Goal: Task Accomplishment & Management: Manage account settings

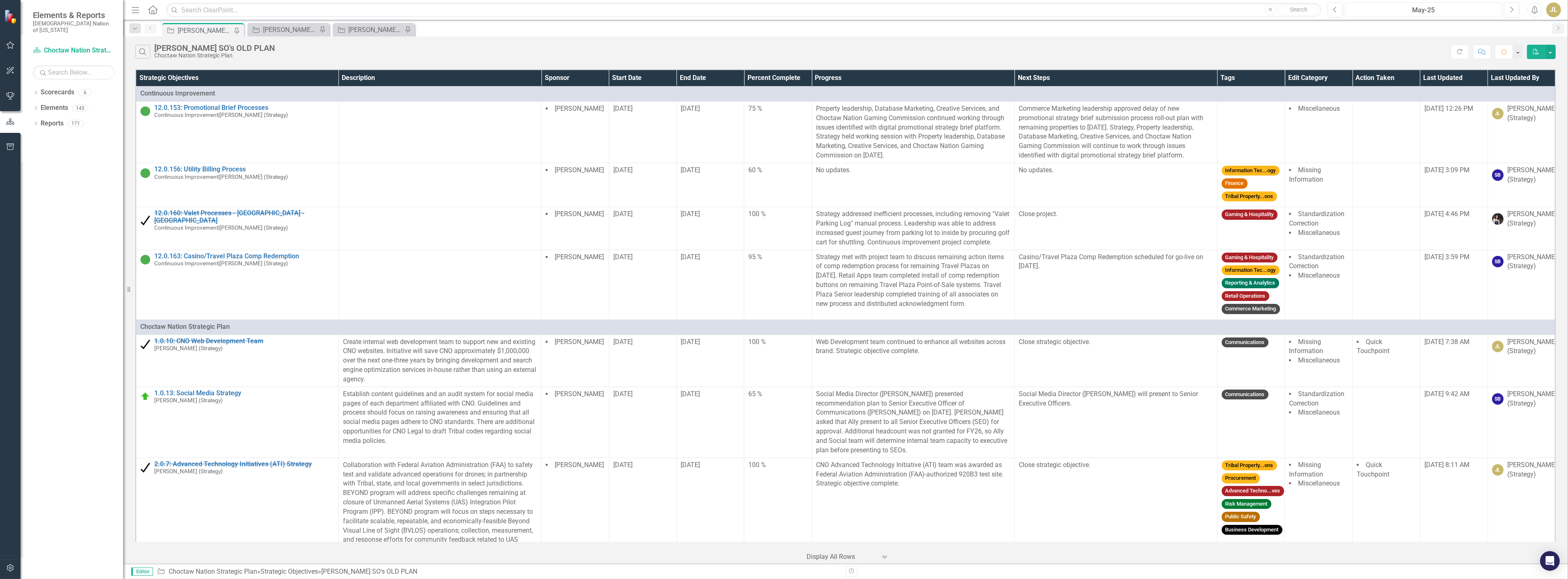
click at [1398, 10] on div "May-25" at bounding box center [1424, 10] width 151 height 10
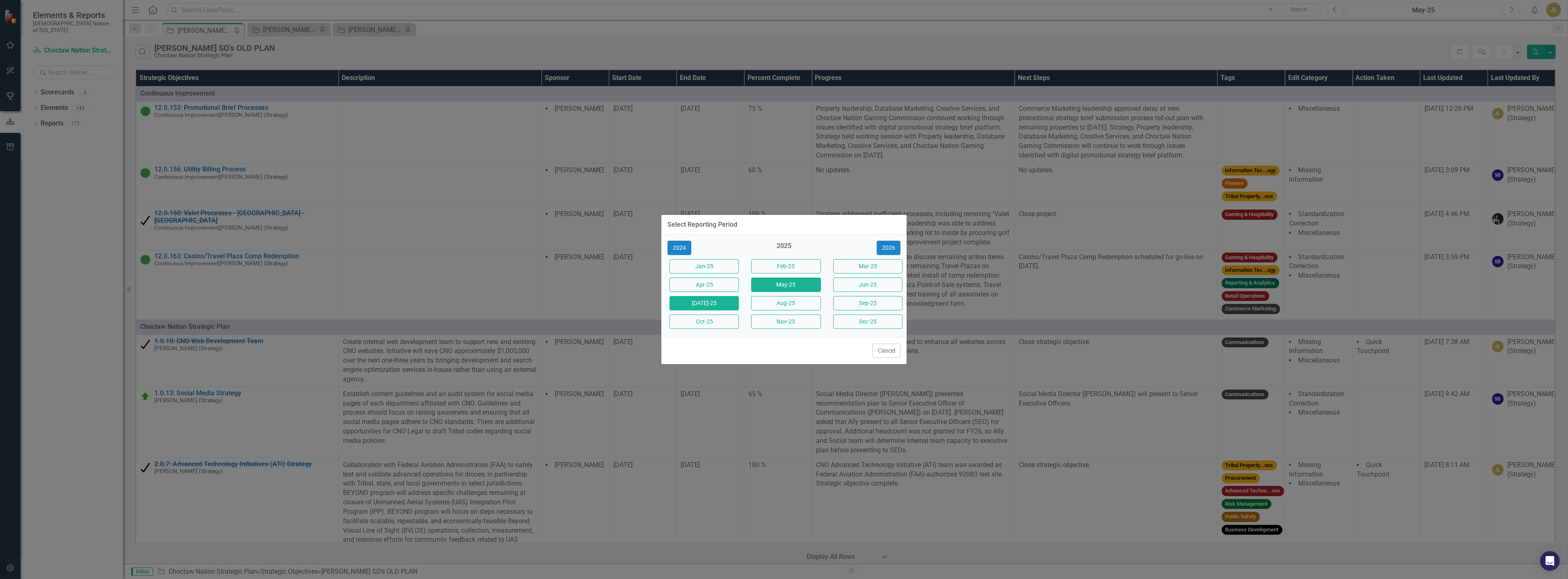
click at [721, 305] on button "[DATE]-25" at bounding box center [704, 303] width 69 height 15
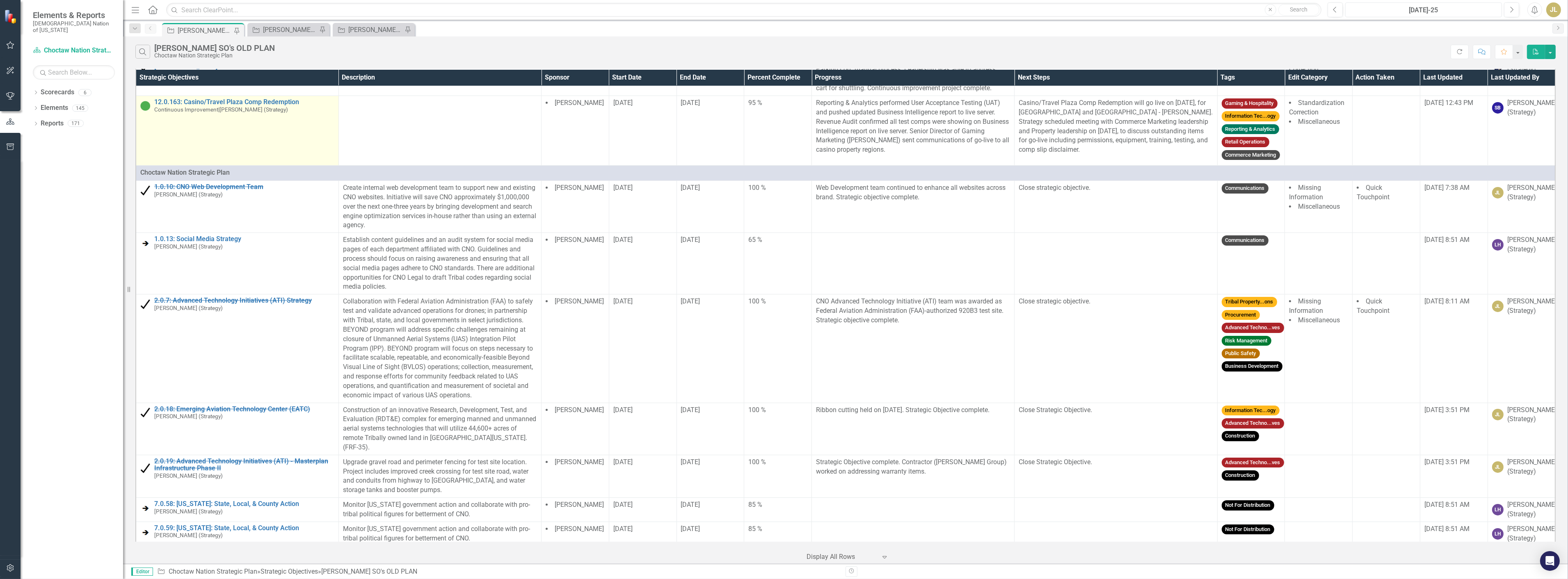
scroll to position [136, 0]
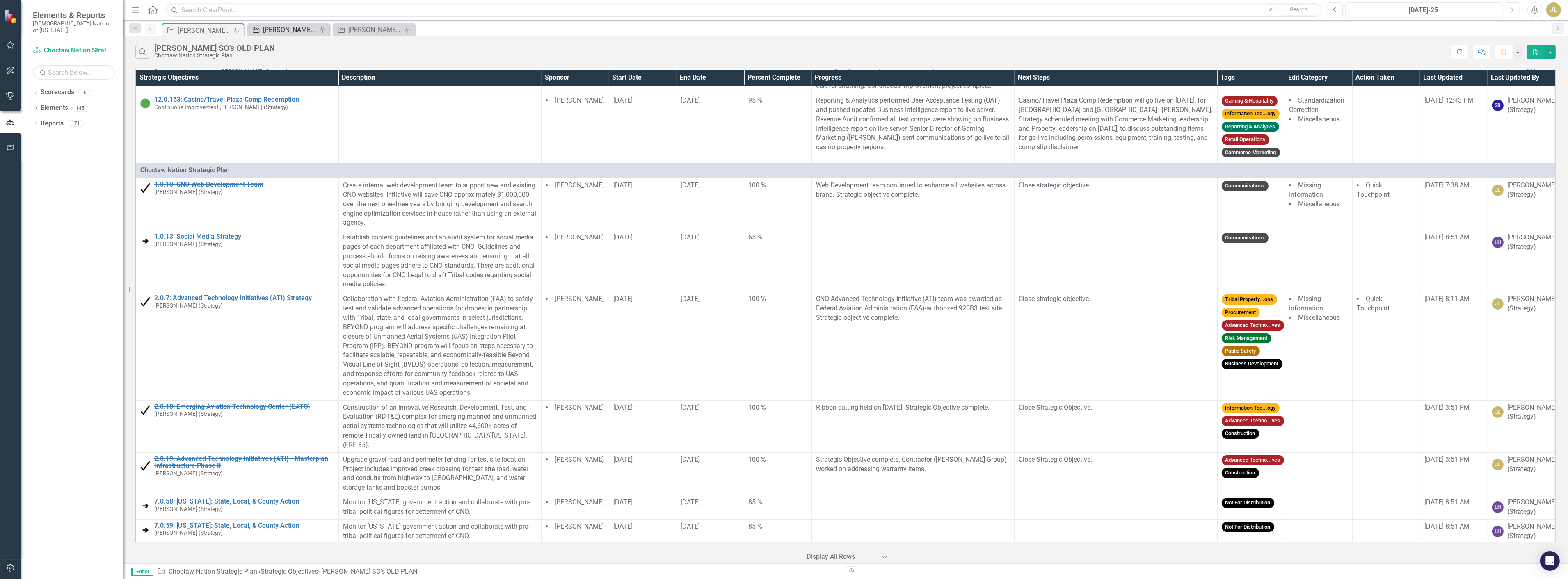
click at [271, 24] on div "[PERSON_NAME] SOs" at bounding box center [290, 29] width 54 height 10
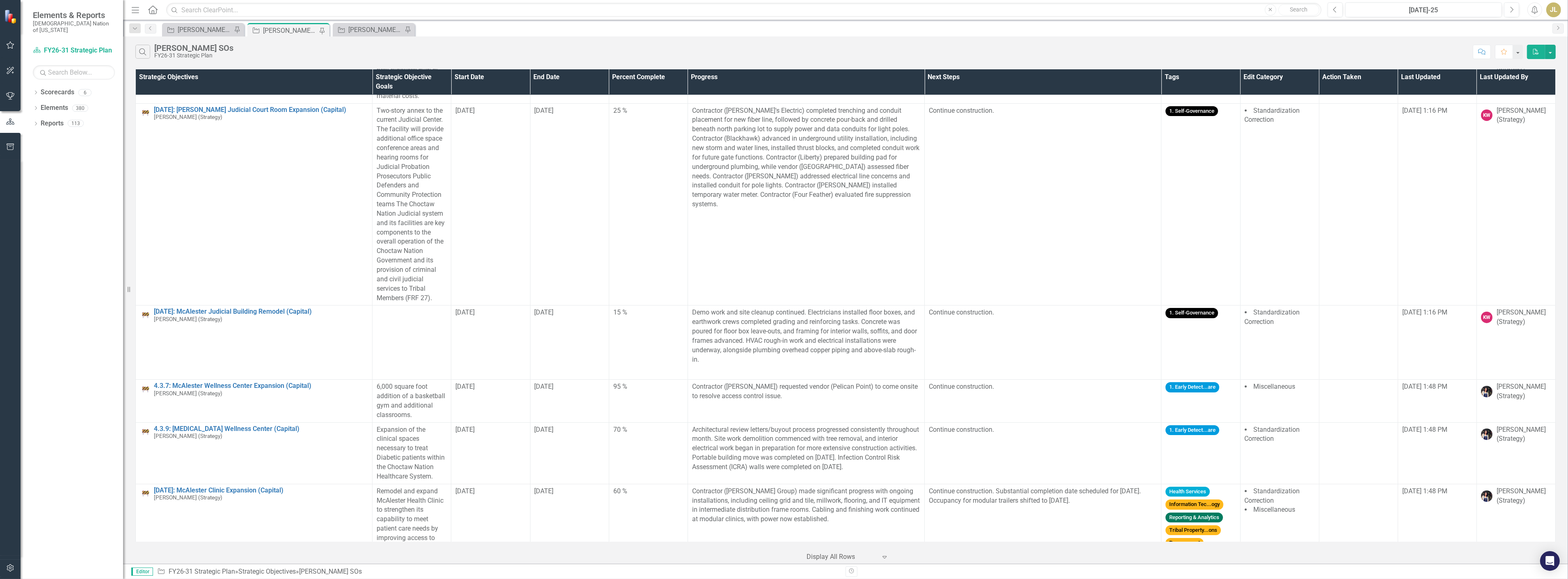
scroll to position [410, 0]
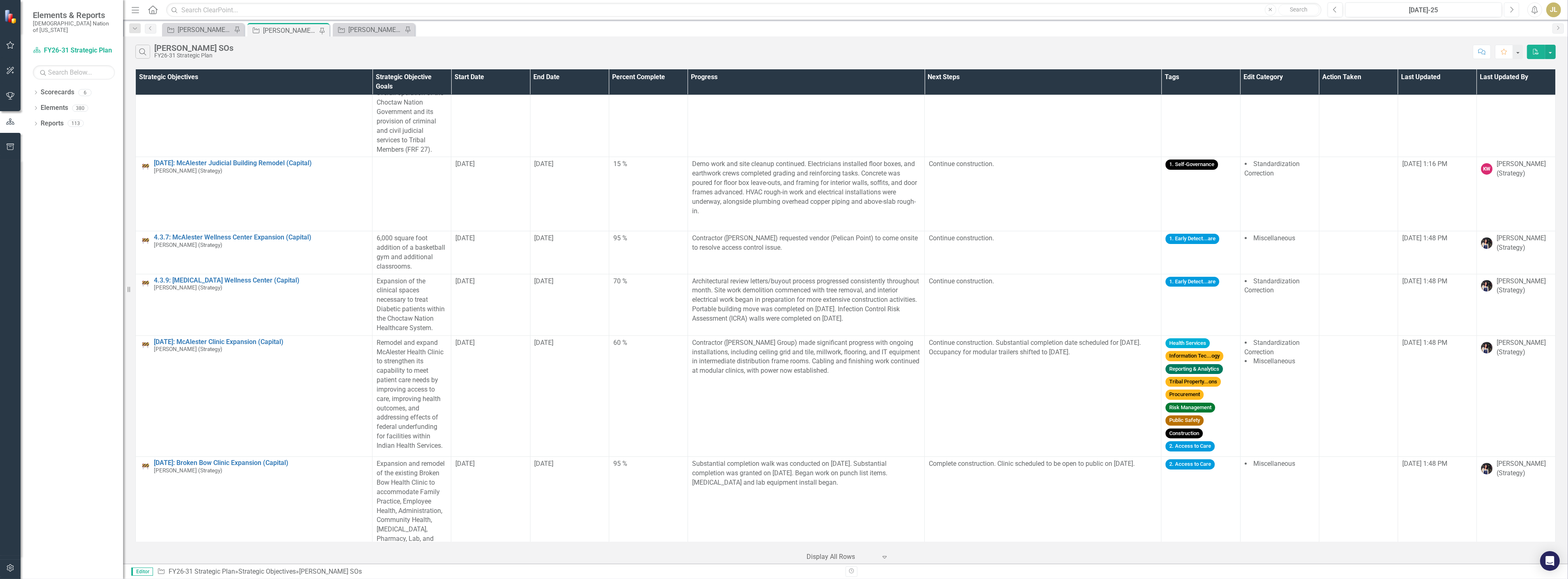
click at [1506, 9] on button "Next" at bounding box center [1511, 10] width 15 height 15
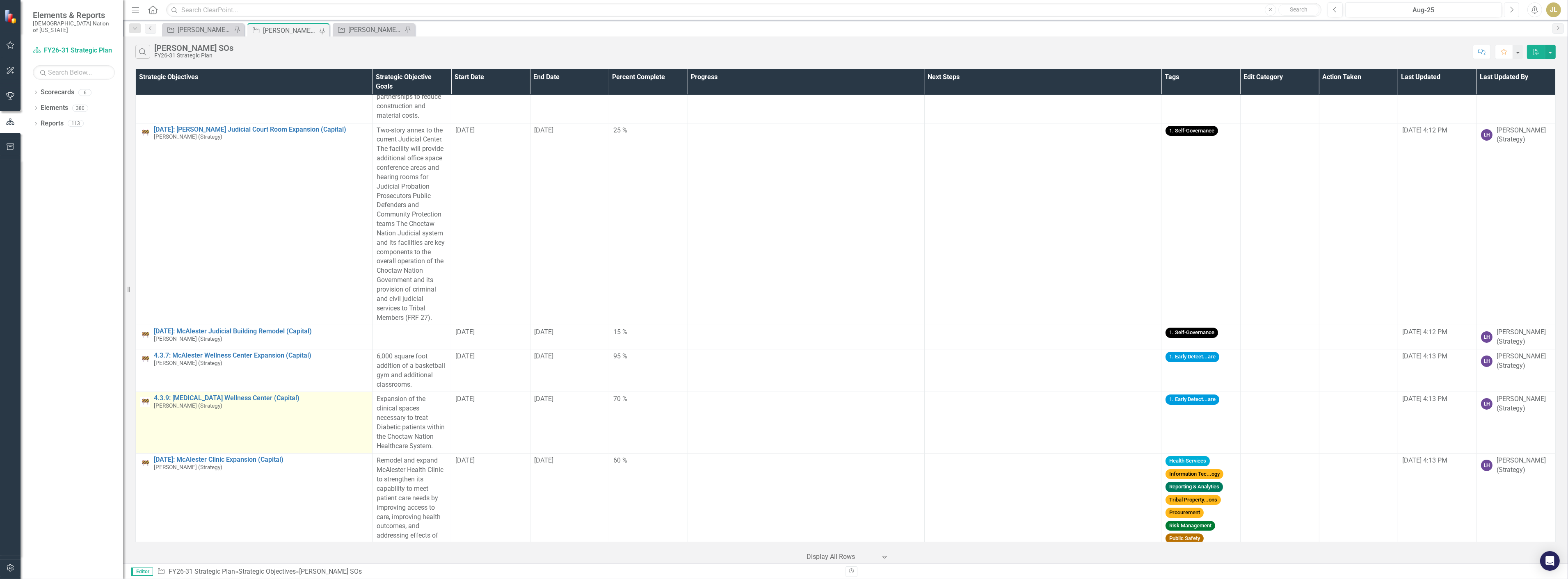
scroll to position [410, 0]
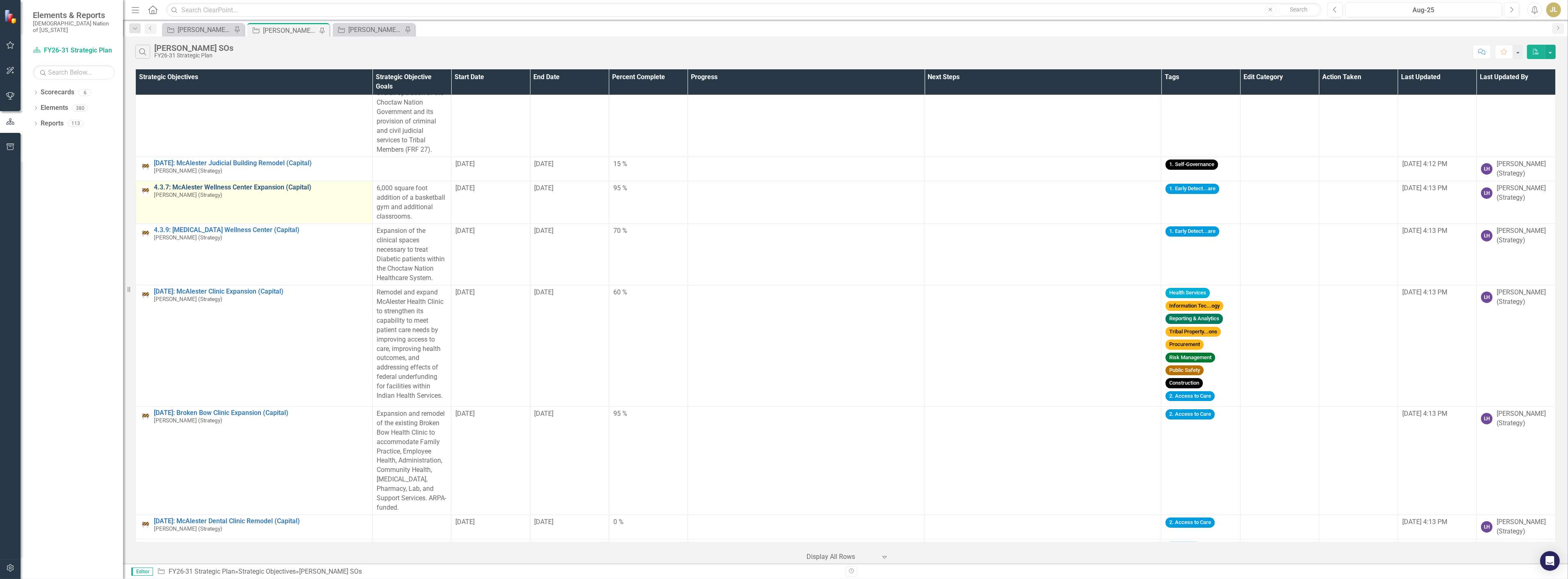
click at [259, 191] on link "4.3.7: McAlester Wellness Center Expansion (Capital)" at bounding box center [261, 187] width 214 height 7
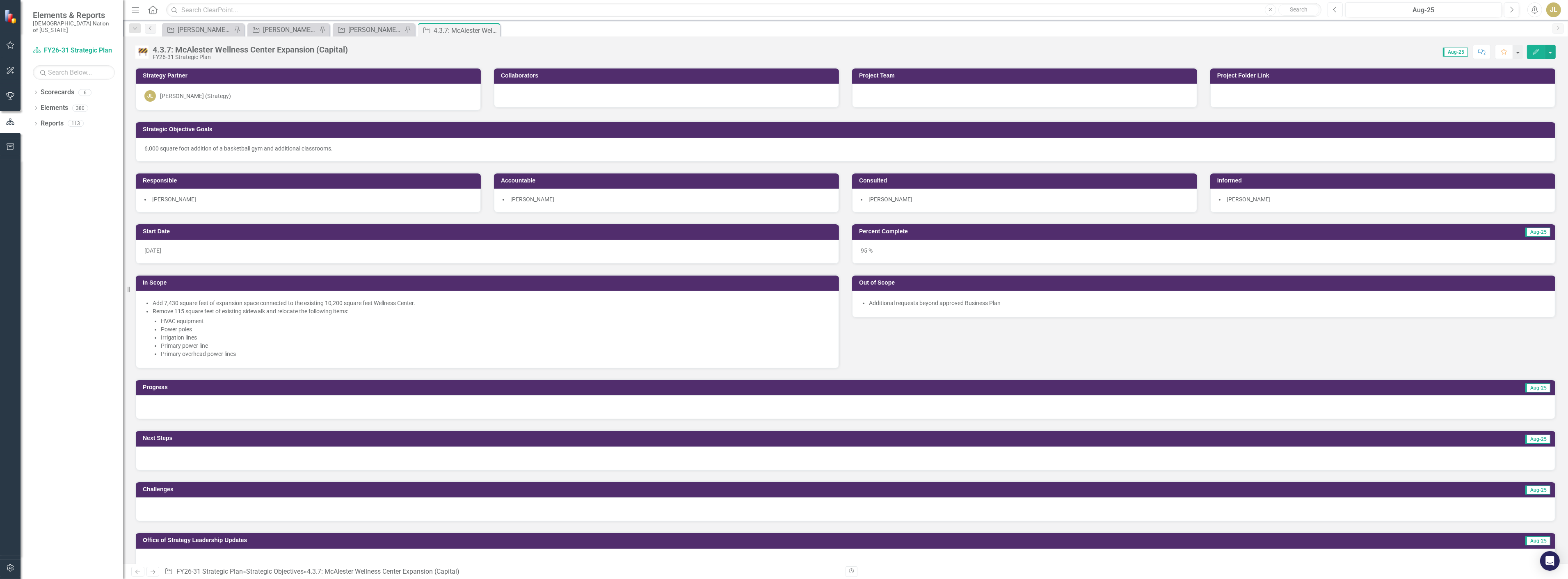
click at [1333, 10] on icon "button" at bounding box center [1334, 9] width 3 height 5
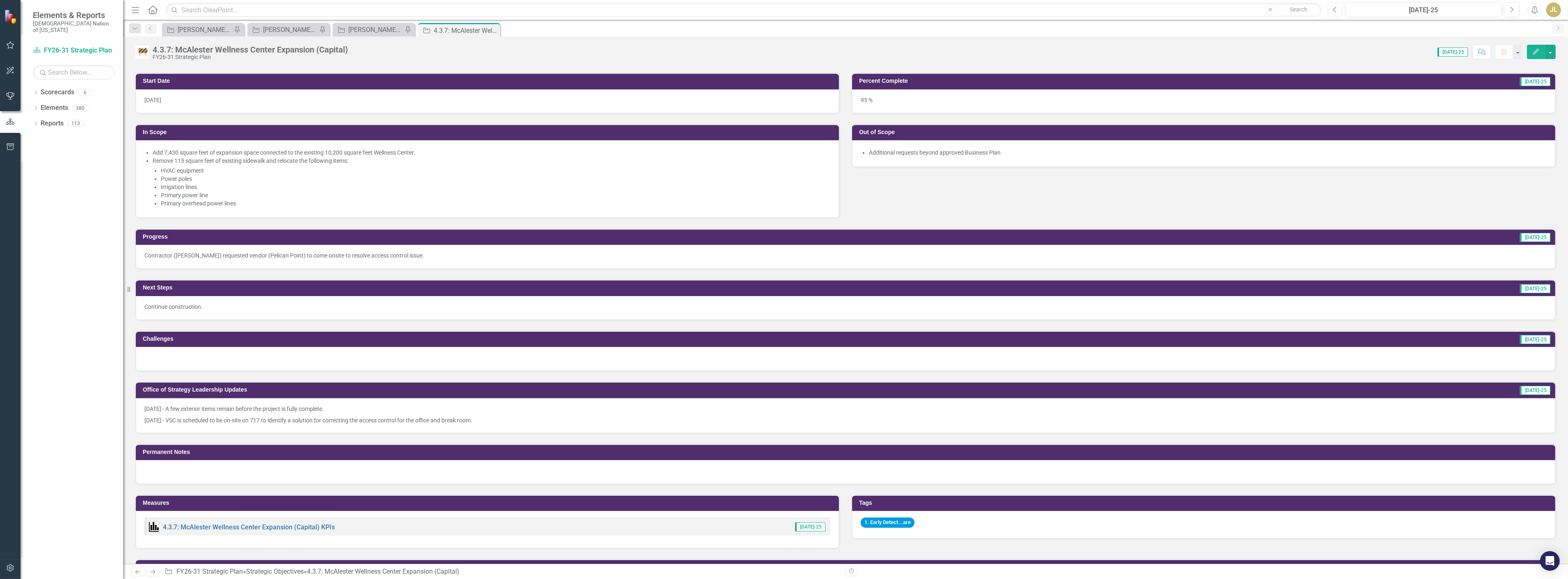
scroll to position [136, 0]
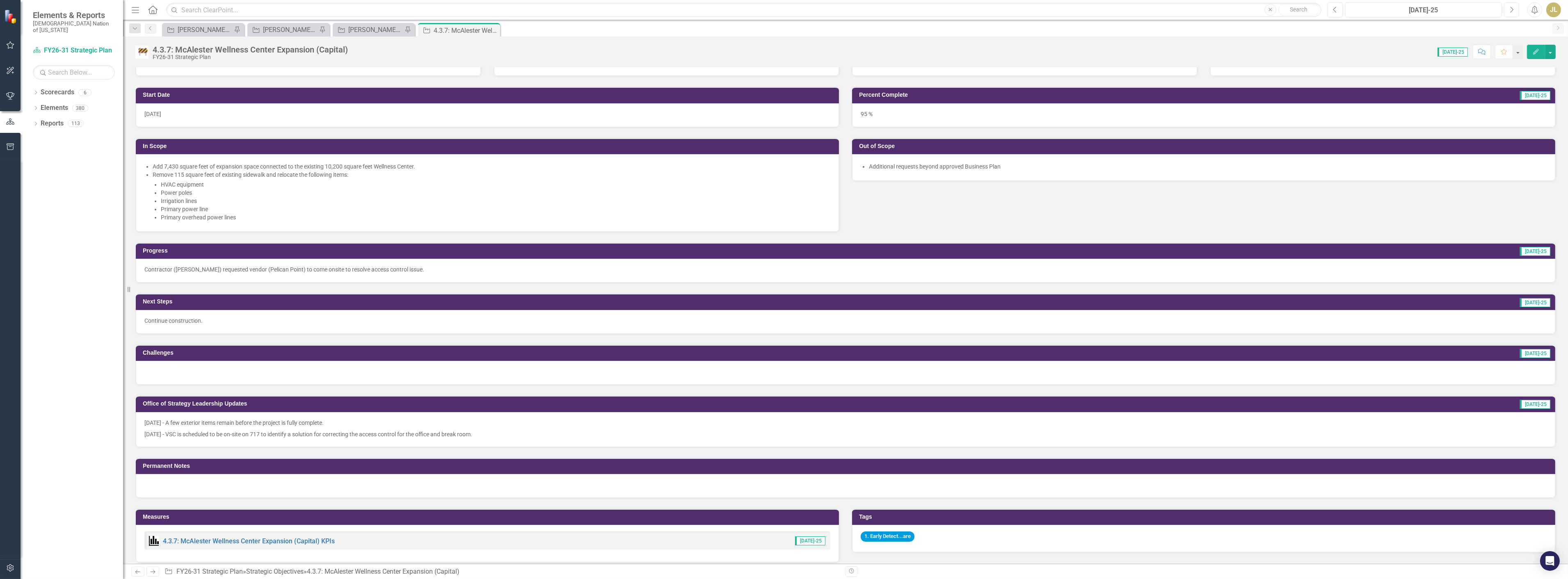
click at [1507, 10] on button "Next" at bounding box center [1511, 10] width 15 height 15
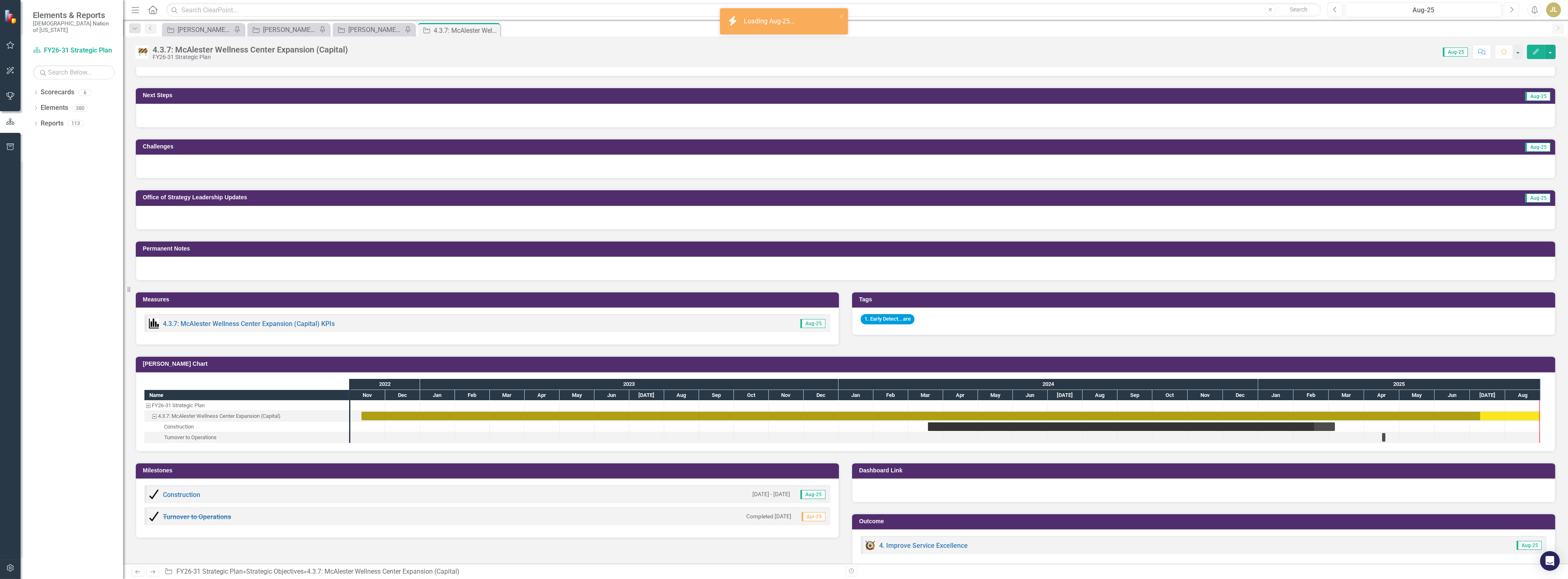
scroll to position [401, 0]
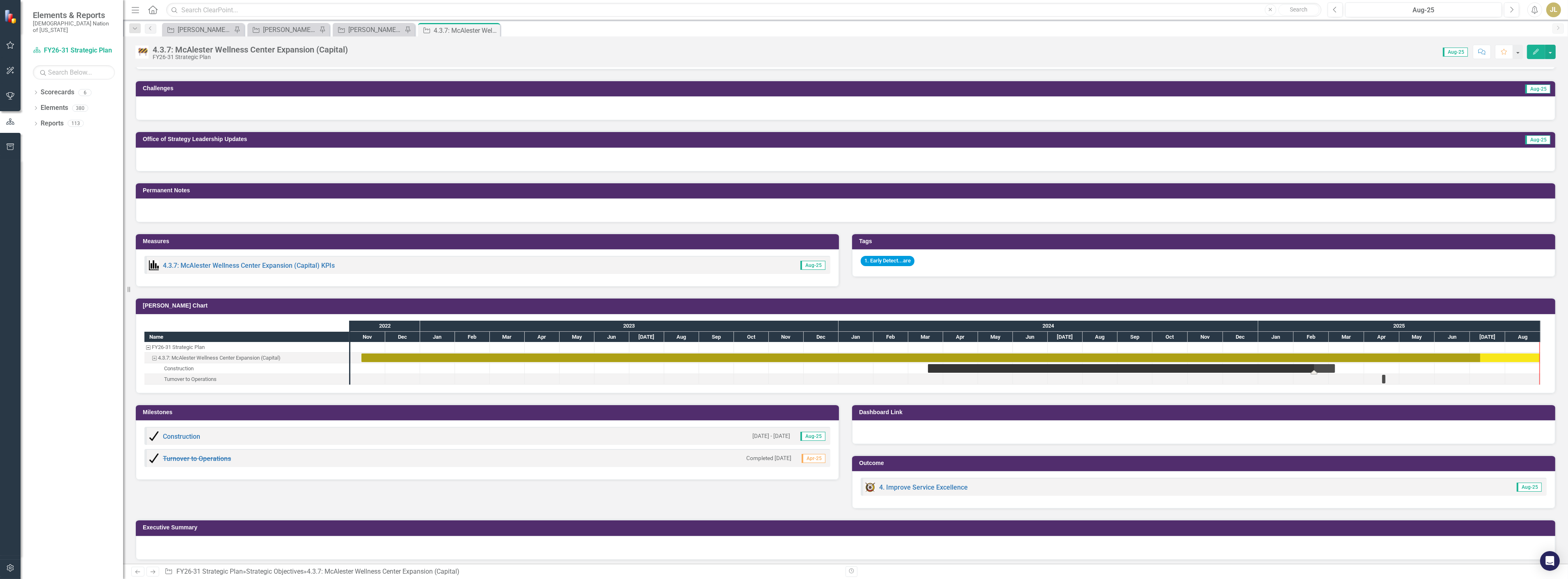
click at [1306, 367] on div "Task: Start date: 2024-03-18 End date: 2025-03-06" at bounding box center [1132, 369] width 407 height 9
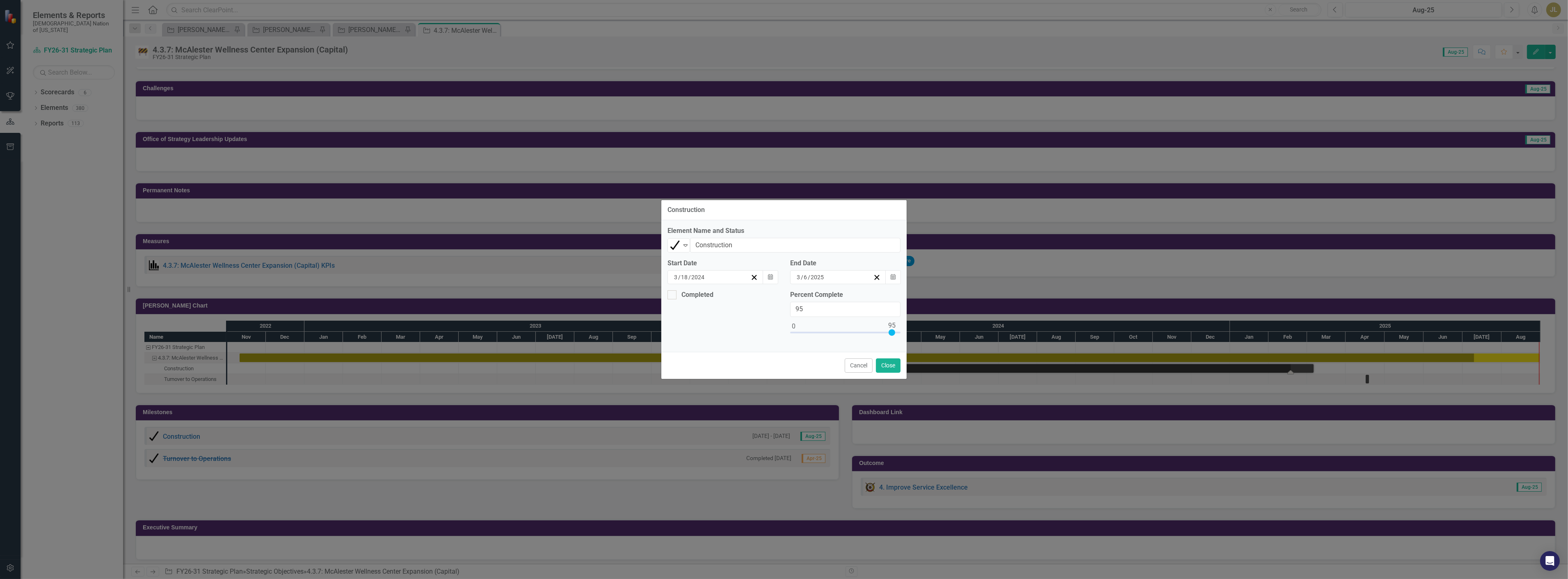
type input "100"
drag, startPoint x: 893, startPoint y: 334, endPoint x: 908, endPoint y: 334, distance: 15.0
click at [908, 334] on div "Construction Element Name and Status Completed Expand Construction Start Date 3…" at bounding box center [784, 290] width 1568 height 579
click at [682, 295] on div "Completed" at bounding box center [698, 295] width 32 height 0
click at [673, 296] on input "Completed" at bounding box center [670, 293] width 5 height 5
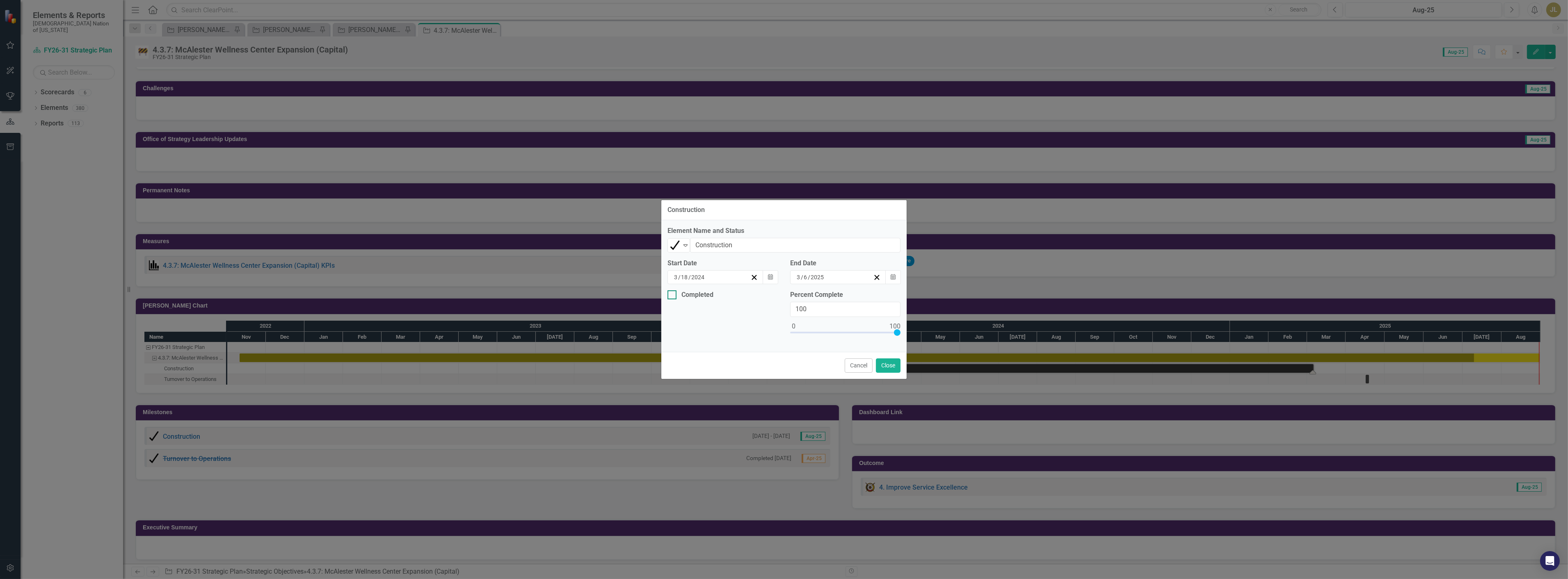
checkbox input "true"
click at [765, 325] on button "Calendar" at bounding box center [771, 325] width 16 height 14
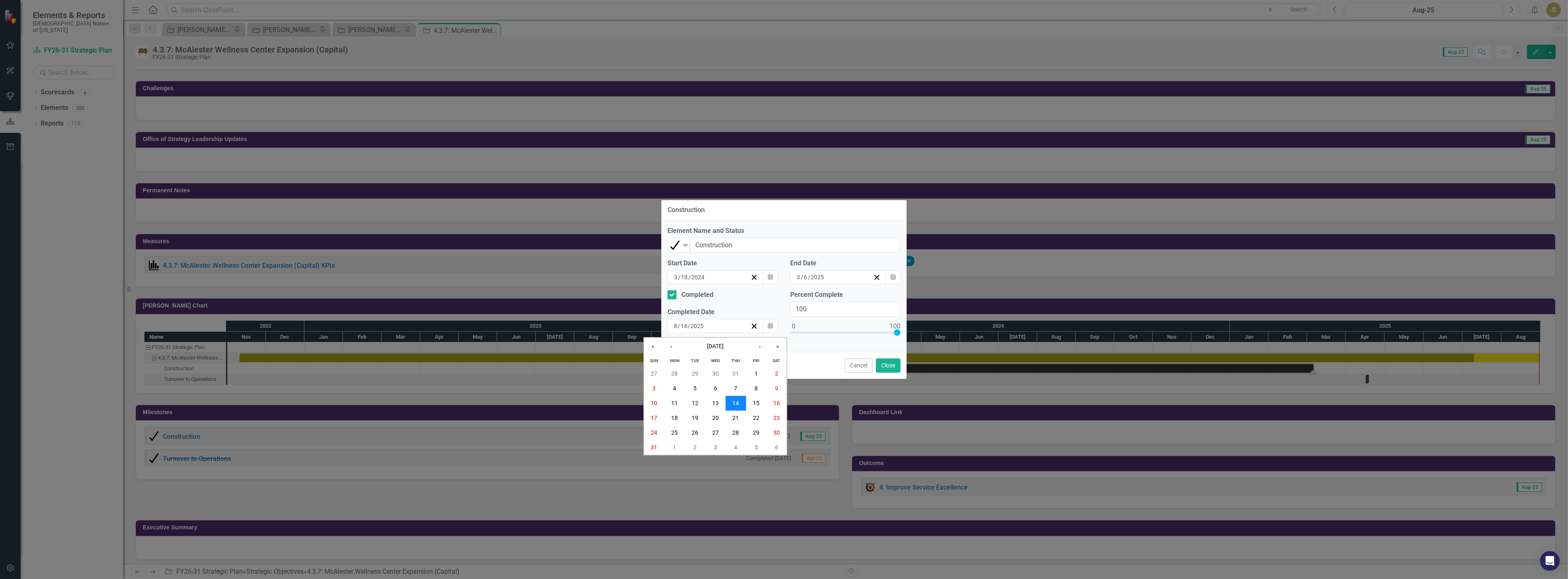
click at [732, 404] on button "14" at bounding box center [736, 403] width 21 height 15
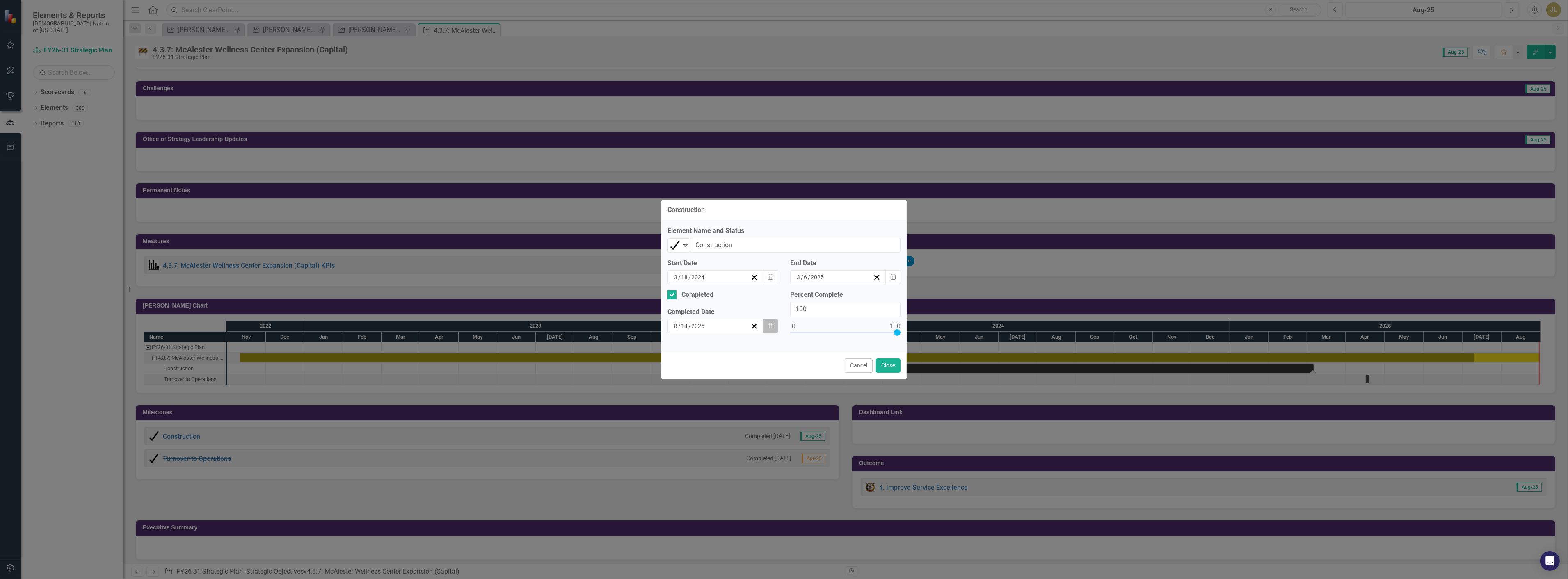
click at [765, 324] on button "Calendar" at bounding box center [771, 325] width 16 height 14
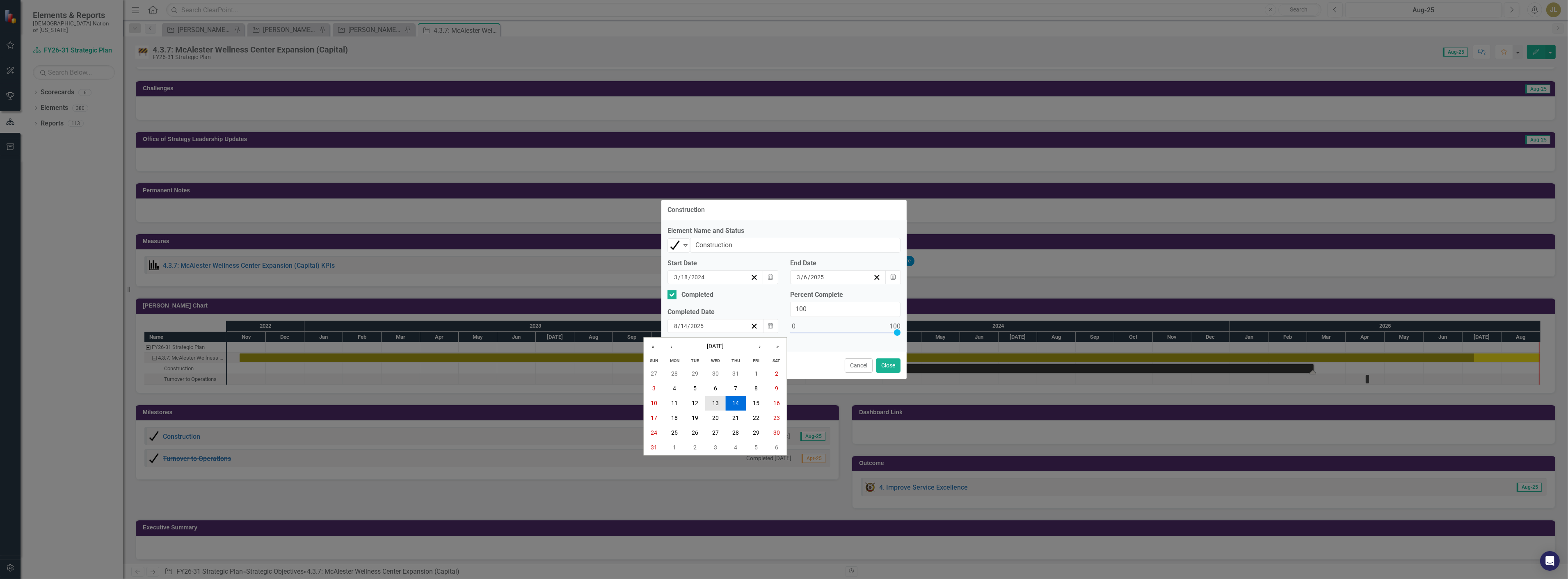
click at [718, 402] on abbr "13" at bounding box center [715, 403] width 7 height 7
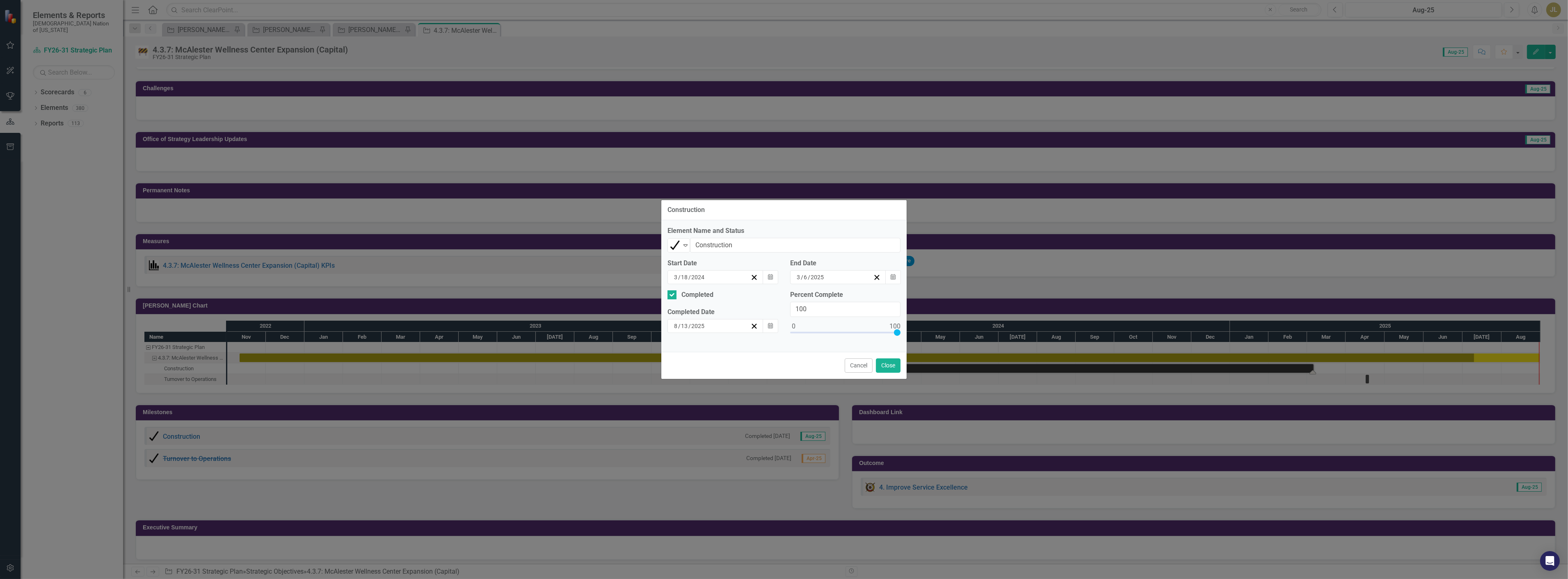
click at [879, 374] on div "Cancel Close" at bounding box center [783, 365] width 245 height 27
click at [885, 369] on button "Close" at bounding box center [888, 366] width 24 height 15
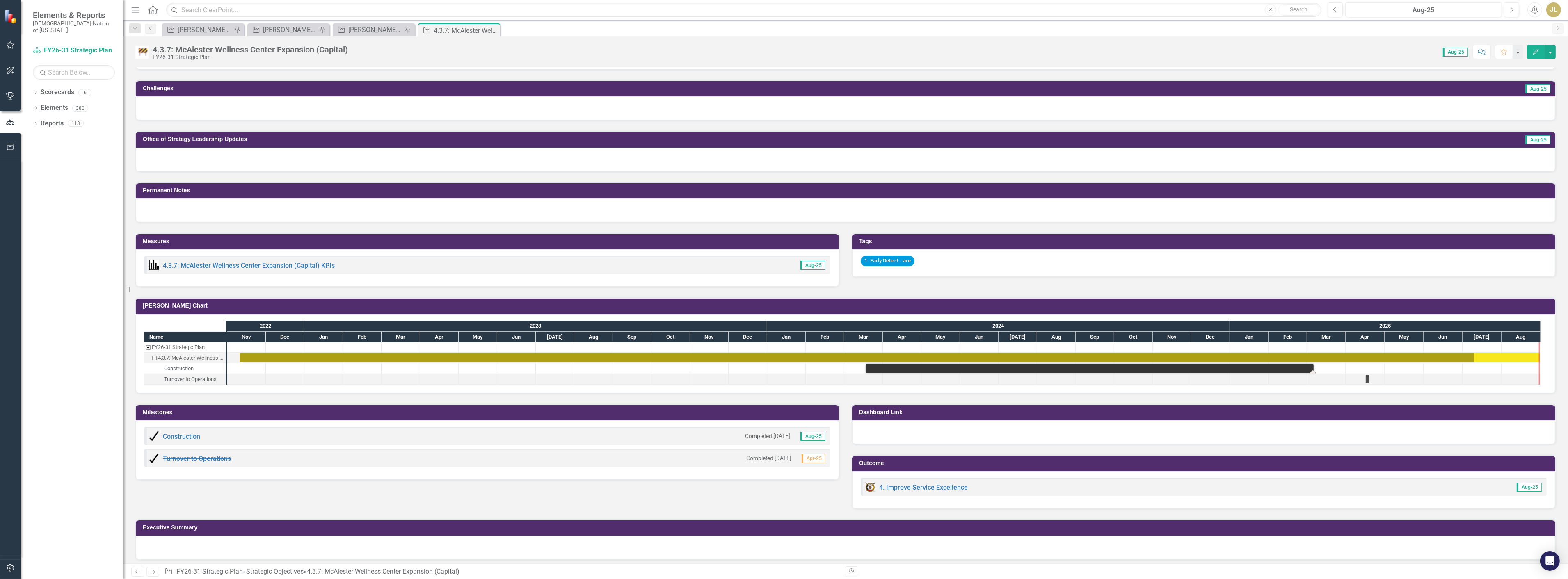
click at [657, 432] on div "Construction Completed 8/13/25 Aug-25" at bounding box center [487, 436] width 686 height 18
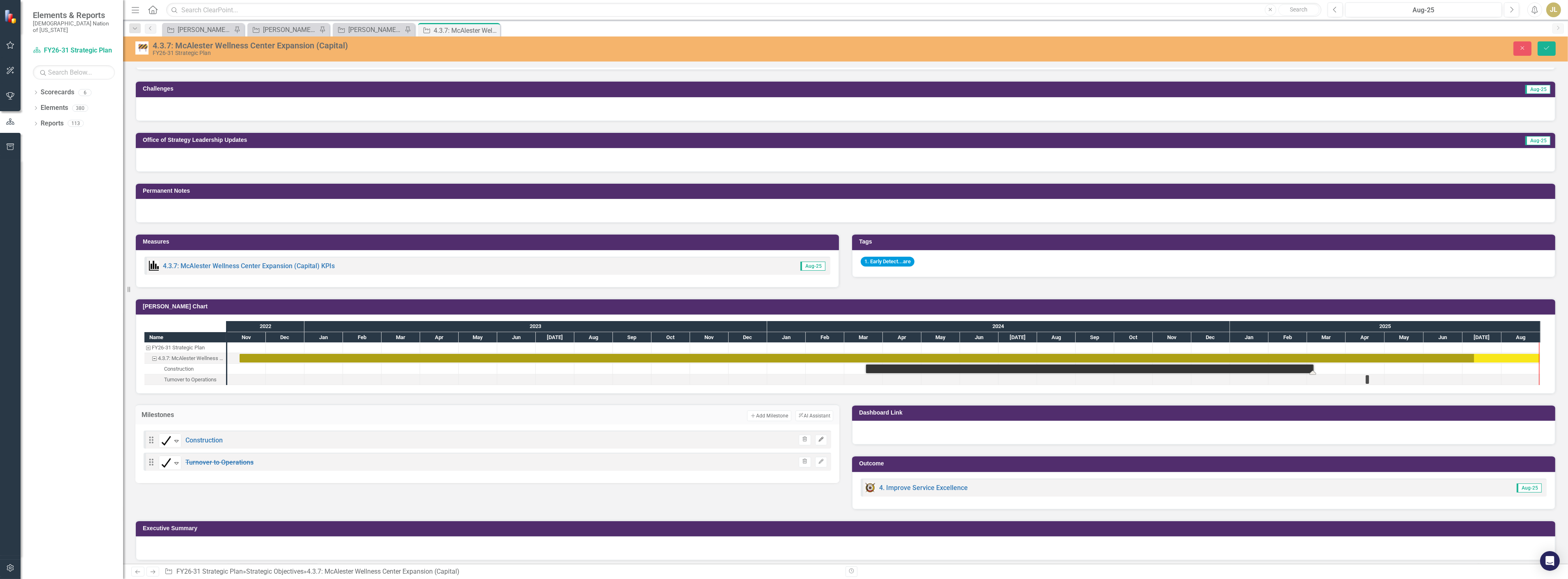
click at [818, 437] on icon "Edit" at bounding box center [821, 439] width 6 height 5
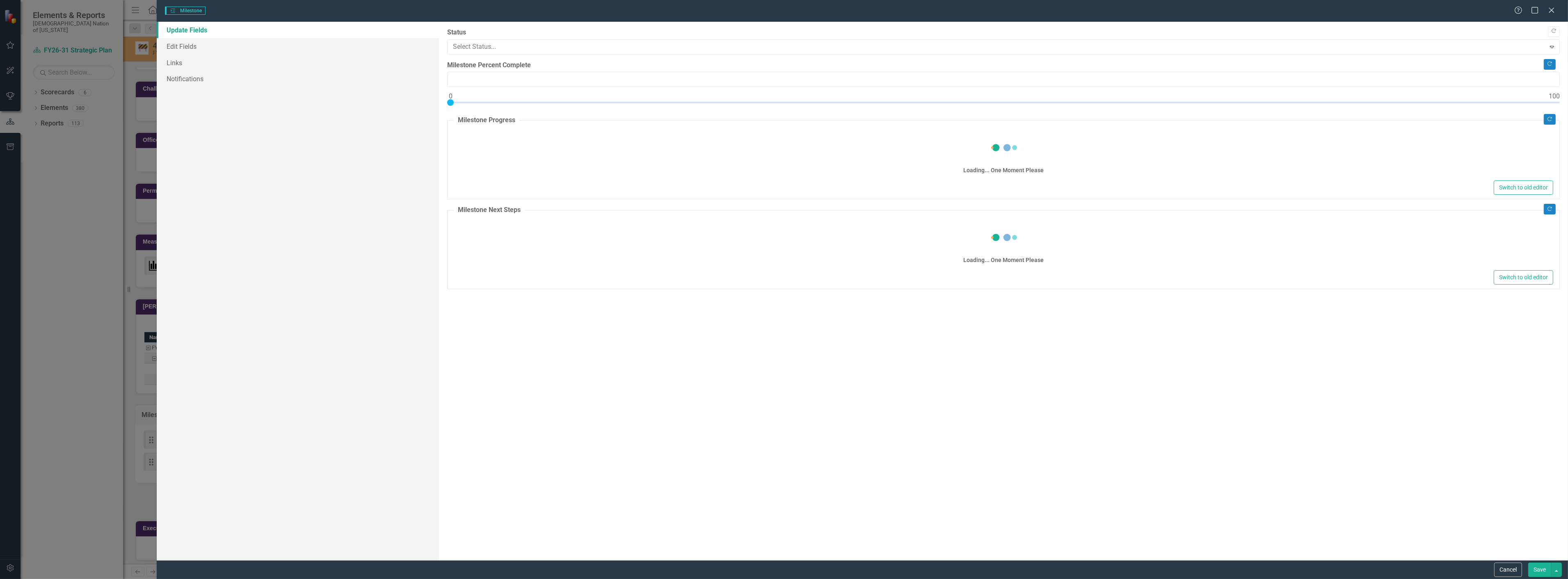
type input "95"
click at [241, 48] on link "Edit Fields" at bounding box center [298, 46] width 282 height 16
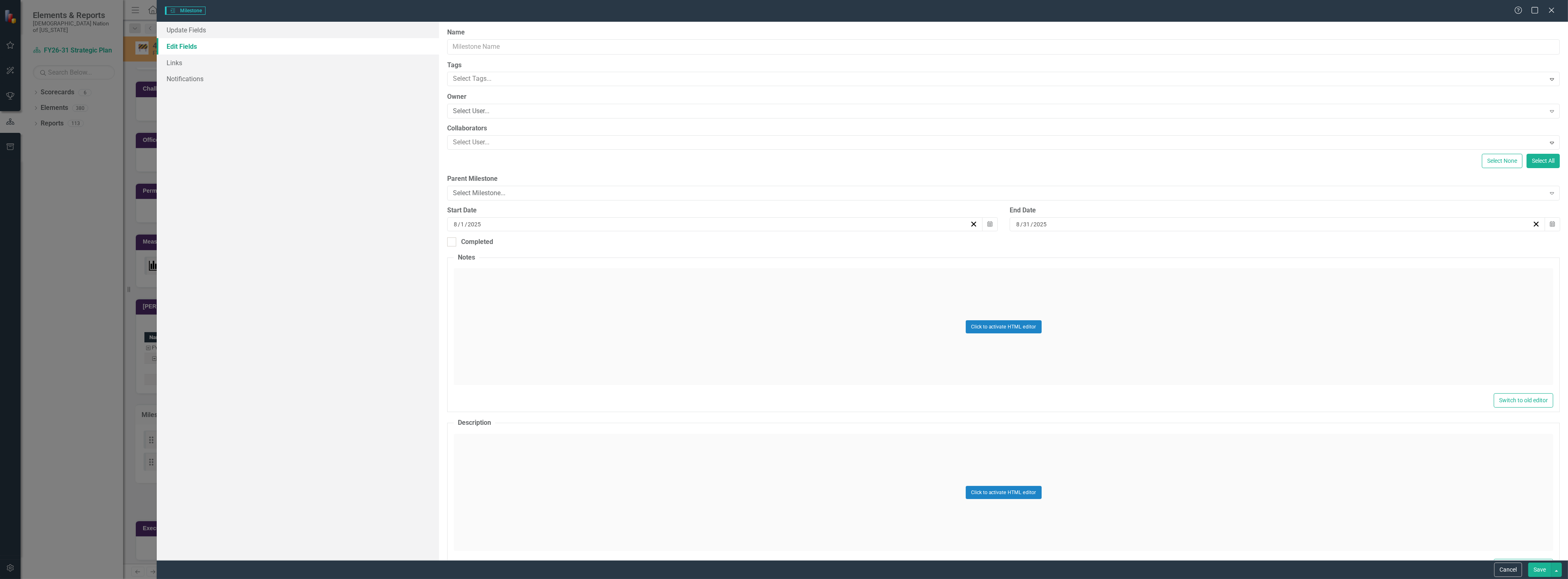
type input "Construction"
type input "3"
type input "18"
type input "2024"
type input "3"
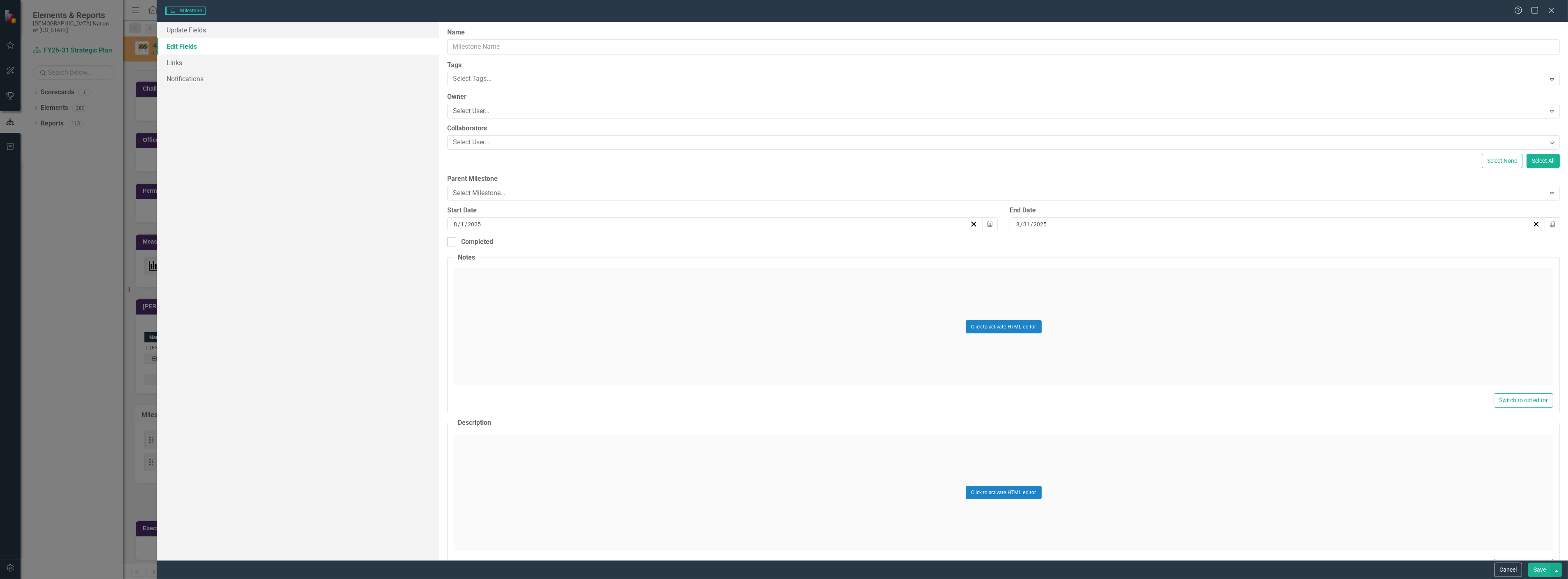
type input "6"
click at [237, 33] on link "Update Fields" at bounding box center [298, 30] width 282 height 16
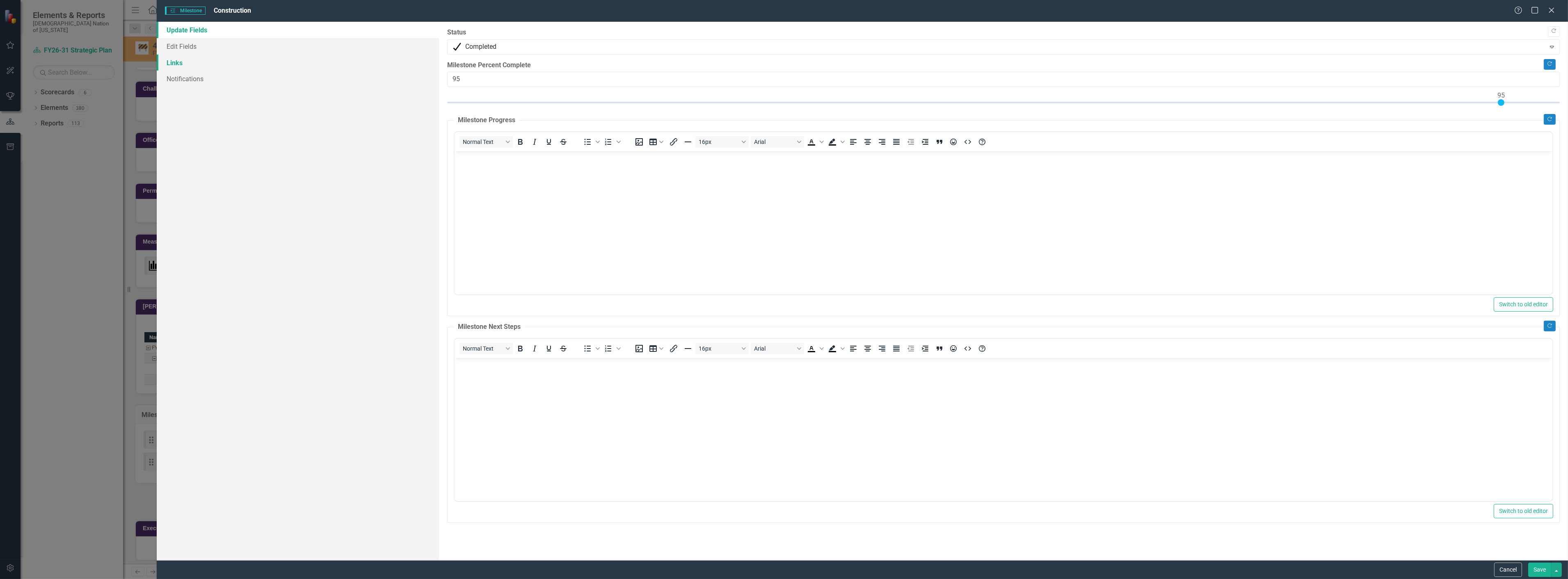
click at [247, 56] on link "Links" at bounding box center [298, 63] width 282 height 16
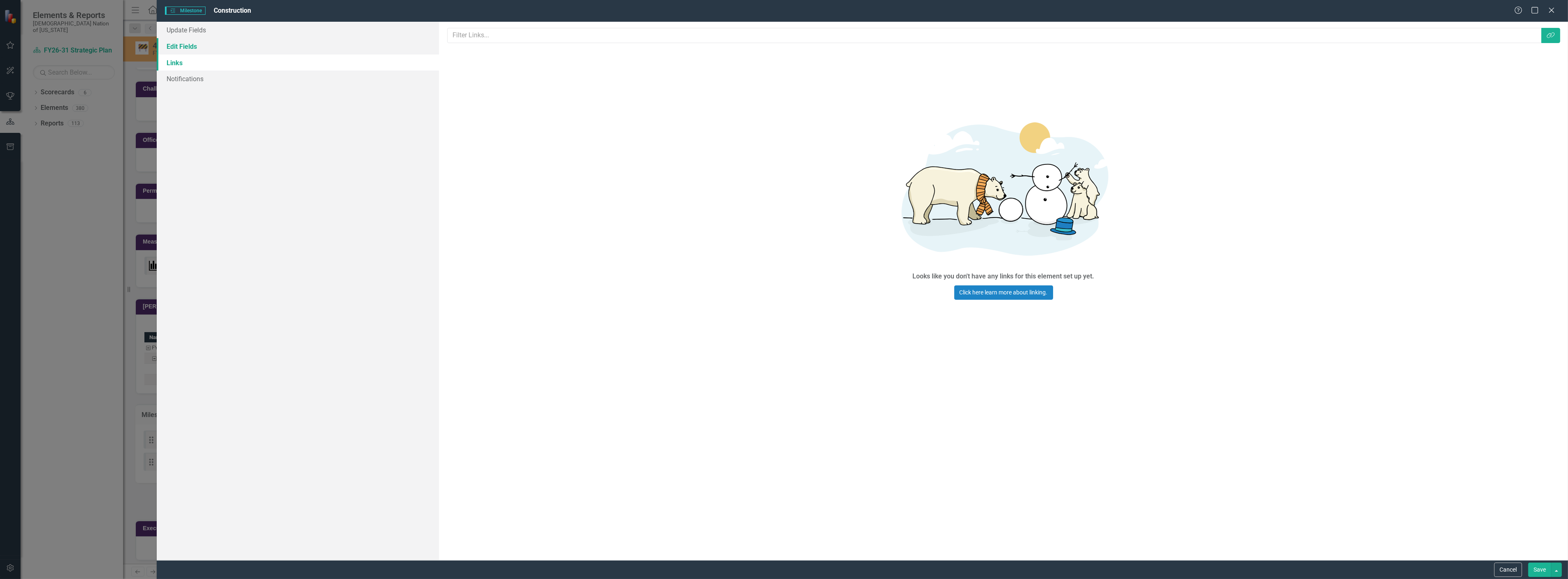
click at [245, 47] on link "Edit Fields" at bounding box center [298, 46] width 282 height 16
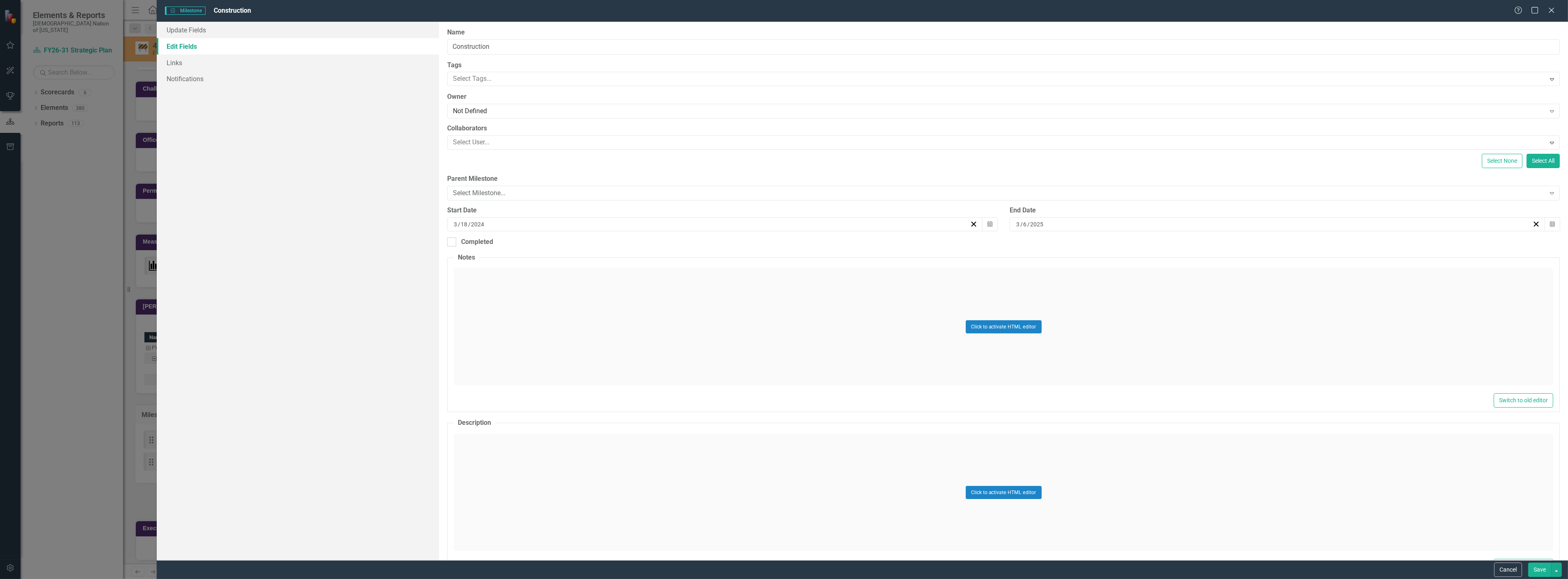
click at [1077, 226] on div "3 / 6 / 2025" at bounding box center [1273, 224] width 517 height 8
click at [1311, 245] on button "›" at bounding box center [1317, 245] width 18 height 18
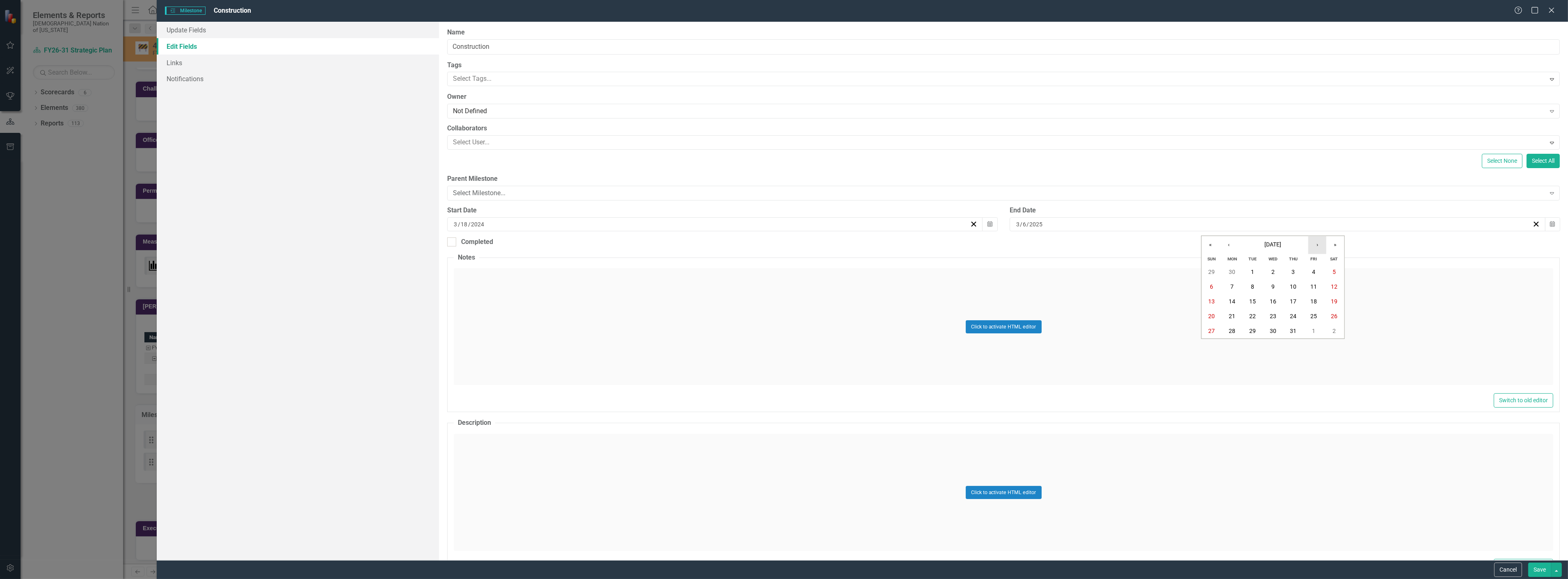
click at [1311, 245] on button "›" at bounding box center [1317, 245] width 18 height 18
click at [1269, 294] on button "13" at bounding box center [1273, 302] width 21 height 15
click at [1539, 567] on button "Save" at bounding box center [1540, 570] width 23 height 15
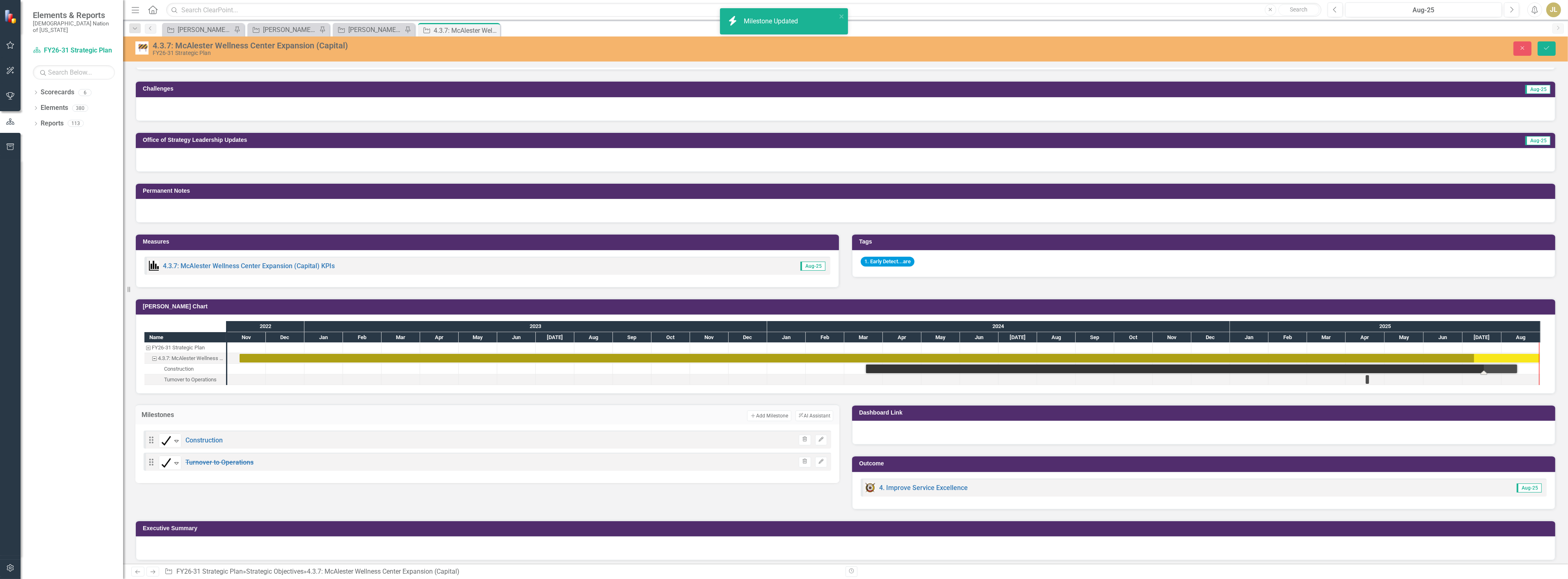
click at [1462, 367] on div "Task: Start date: 2024-03-18 End date: 2025-08-13" at bounding box center [1192, 369] width 651 height 9
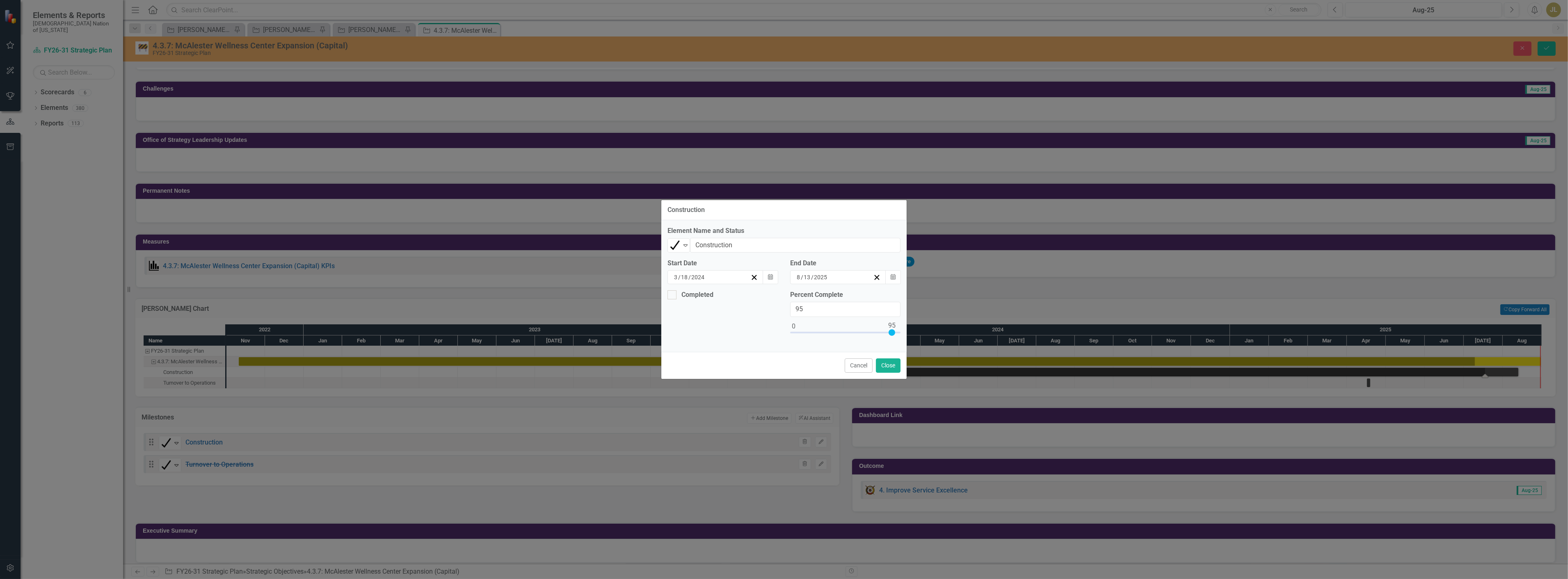
type input "100"
drag, startPoint x: 892, startPoint y: 332, endPoint x: 912, endPoint y: 333, distance: 20.0
click at [912, 333] on div "Construction Element Name and Status Completed Expand Construction Start Date 3…" at bounding box center [784, 290] width 1568 height 579
click at [713, 295] on div "Completed" at bounding box center [698, 295] width 32 height 0
click at [673, 296] on input "Completed" at bounding box center [670, 293] width 5 height 5
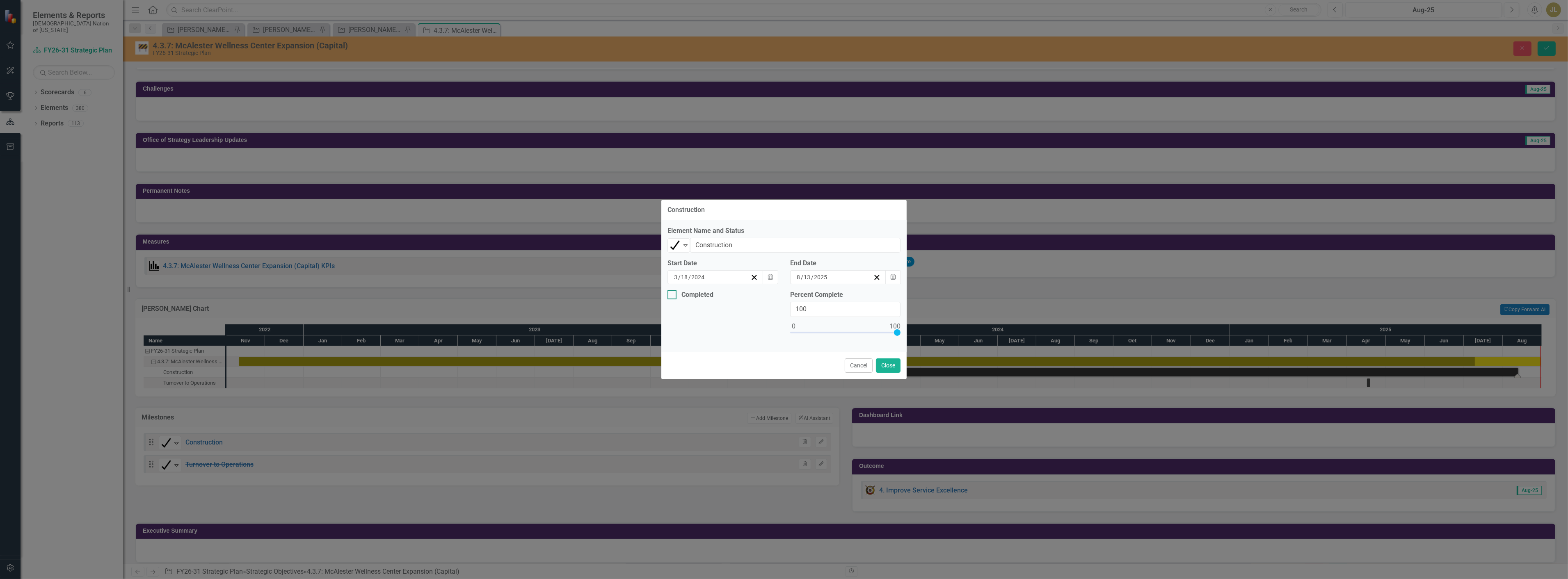
checkbox input "true"
click at [773, 329] on button "Calendar" at bounding box center [771, 325] width 16 height 14
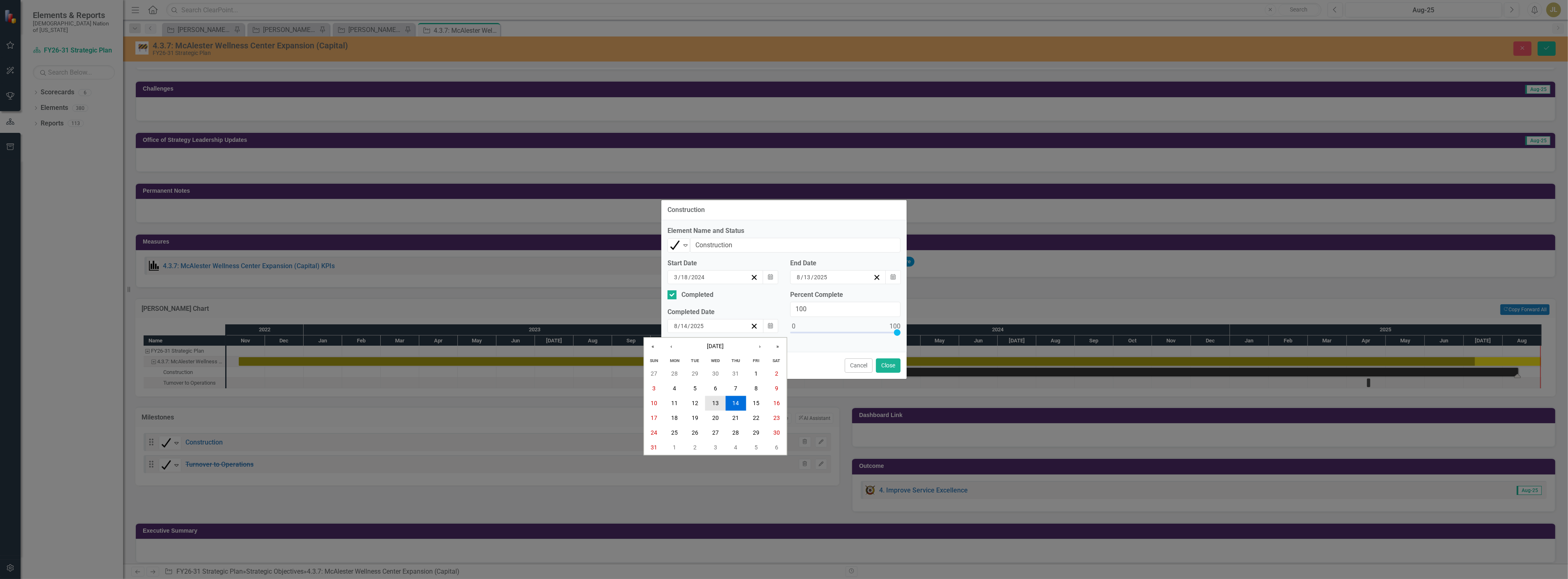
click at [723, 401] on button "13" at bounding box center [716, 403] width 21 height 15
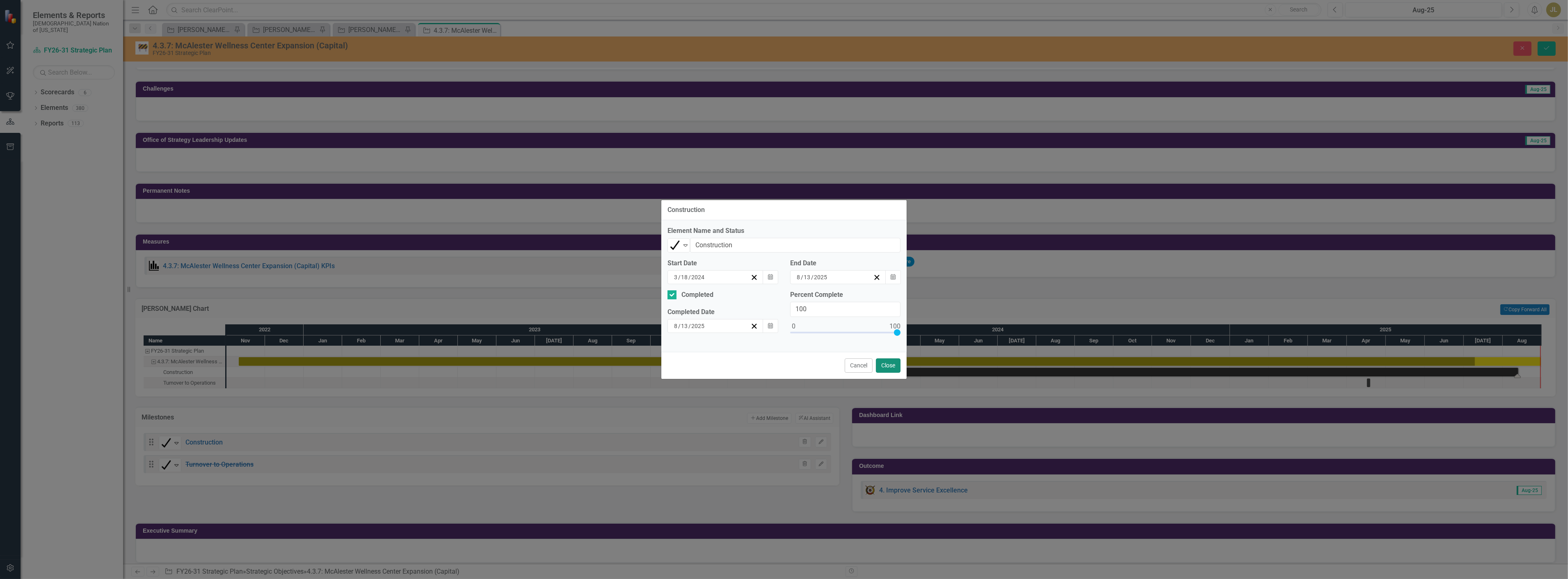
click at [876, 361] on button "Close" at bounding box center [888, 366] width 24 height 15
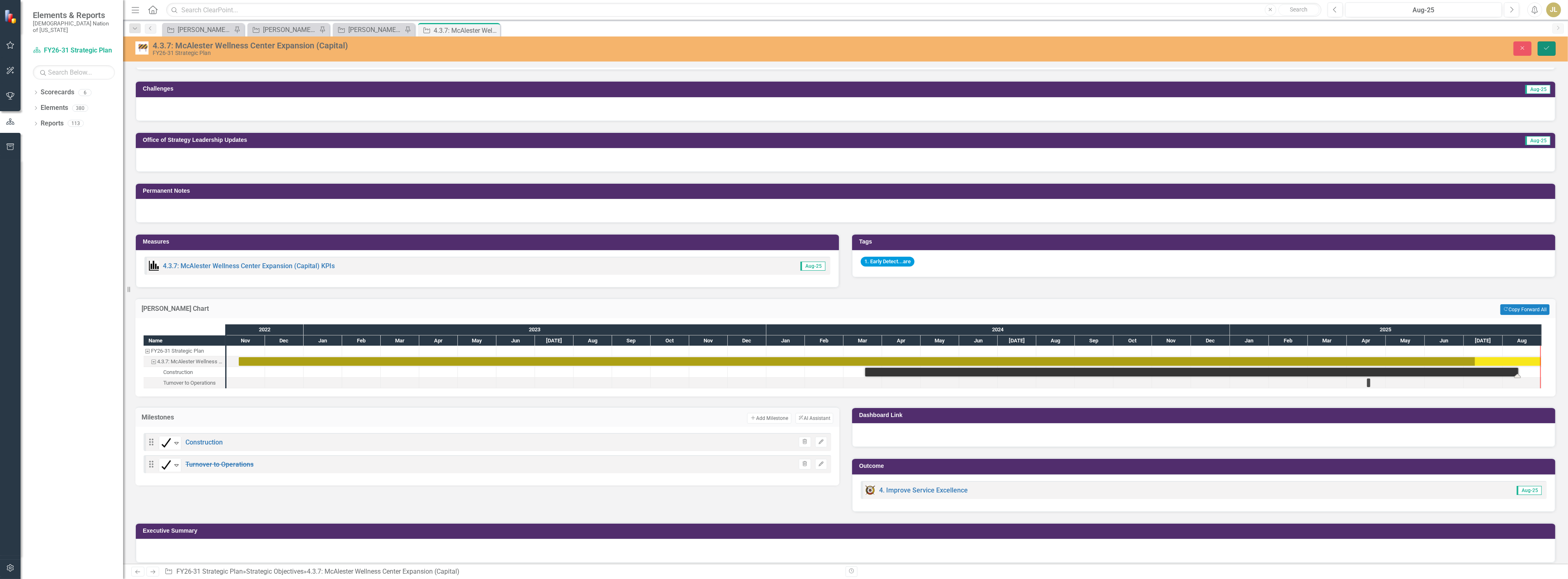
click at [1545, 51] on button "Save" at bounding box center [1547, 49] width 18 height 15
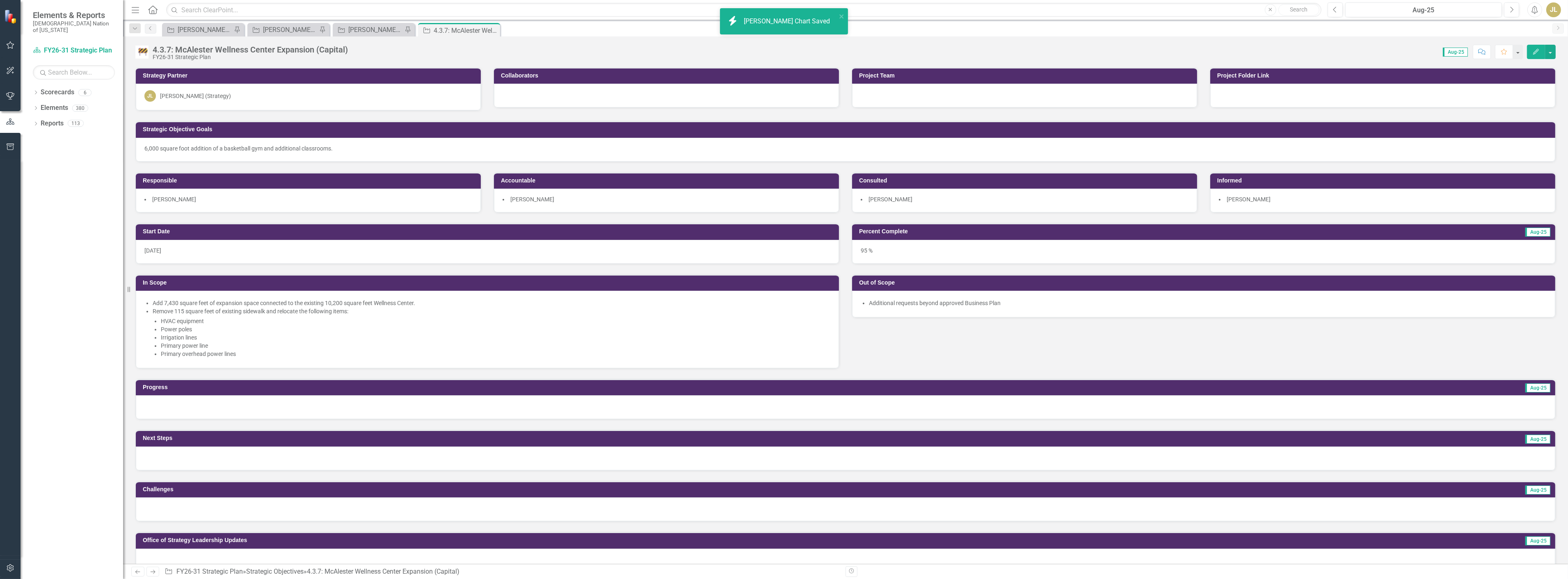
scroll to position [319, 0]
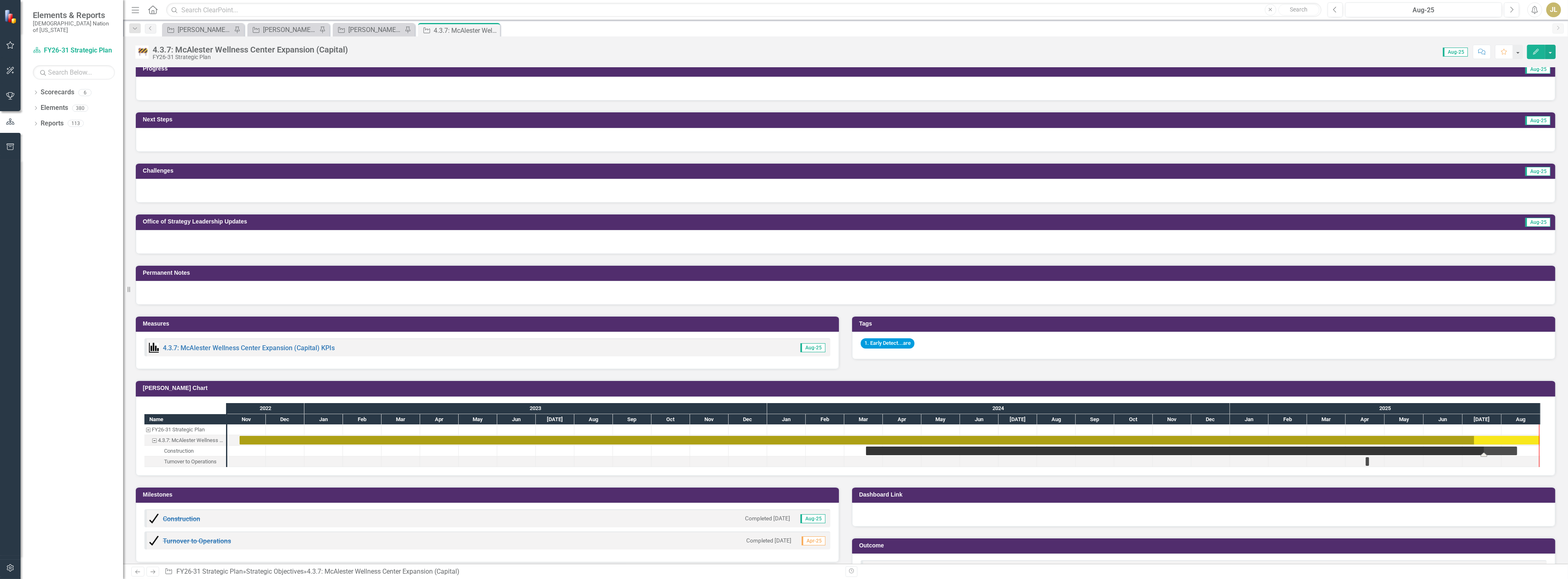
click at [1470, 448] on div "Task: Start date: 2024-03-18 End date: 2025-08-13" at bounding box center [1192, 451] width 651 height 9
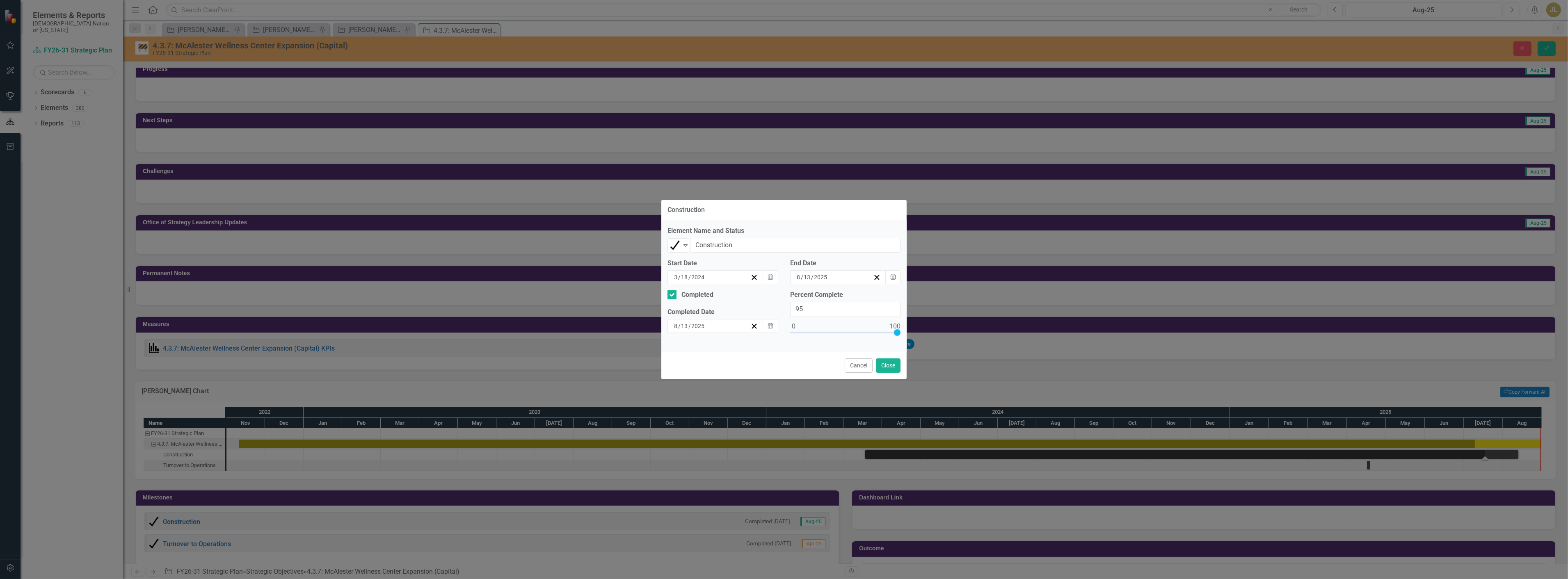
type input "100"
drag, startPoint x: 891, startPoint y: 331, endPoint x: 910, endPoint y: 337, distance: 19.9
click at [911, 333] on div "Construction Element Name and Status Completed Expand Construction Start Date 3…" at bounding box center [784, 290] width 1568 height 579
click at [894, 366] on button "Close" at bounding box center [888, 366] width 24 height 15
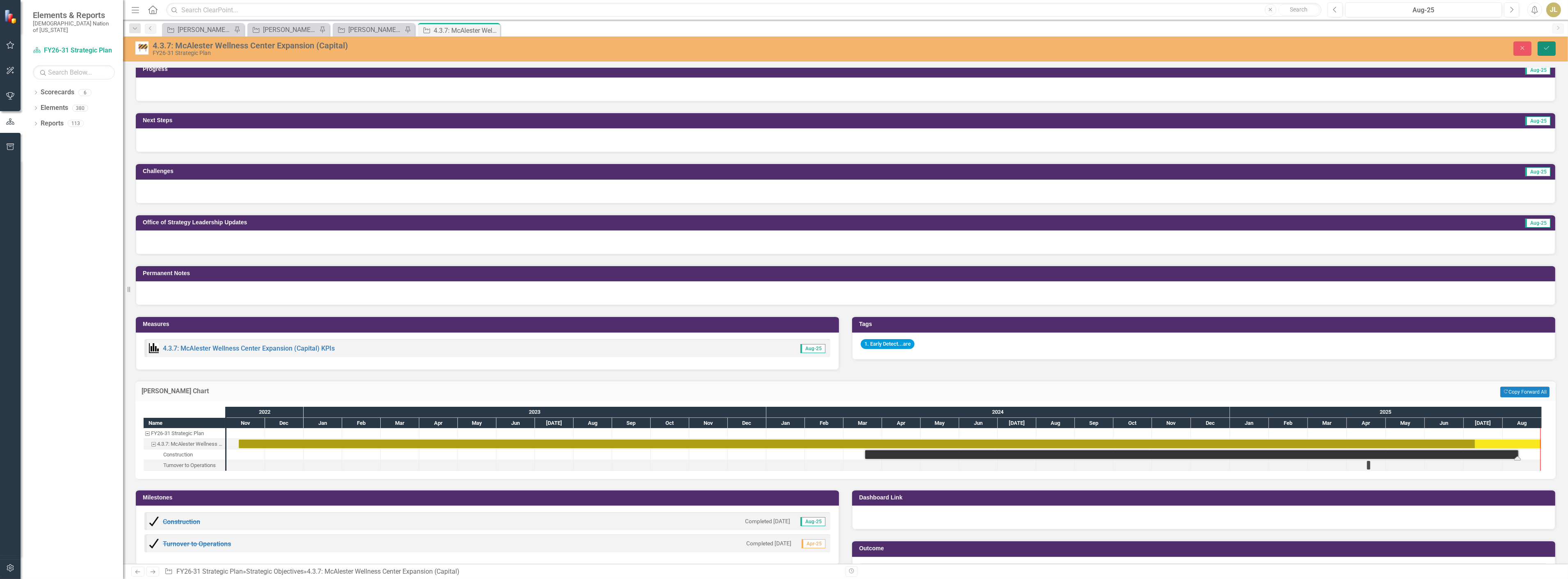
click at [1544, 46] on icon "Save" at bounding box center [1547, 47] width 7 height 5
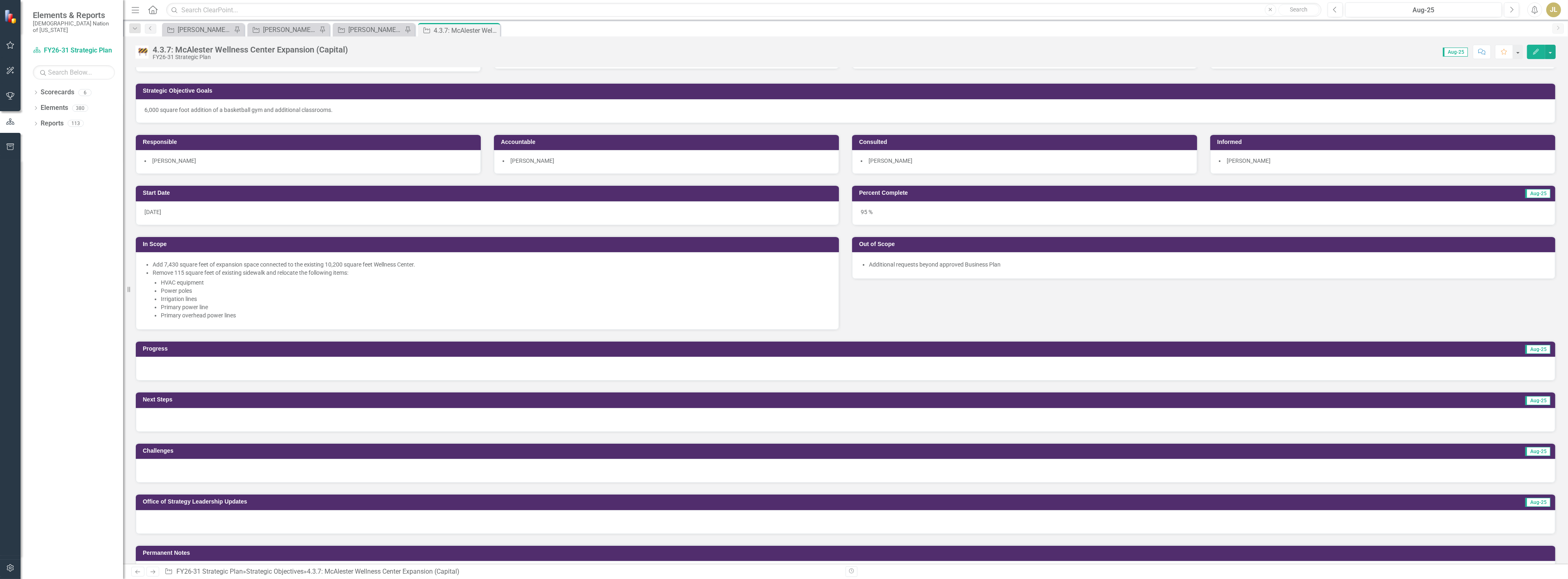
scroll to position [0, 0]
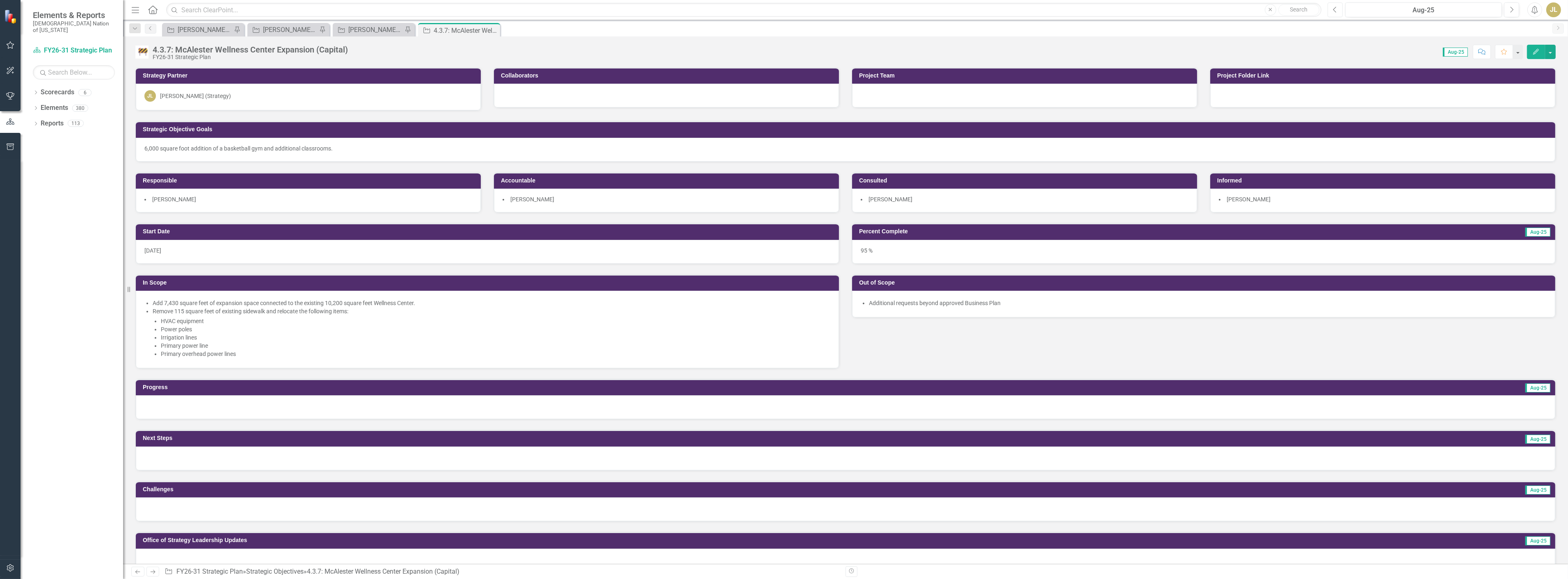
click at [1339, 11] on button "Previous" at bounding box center [1335, 10] width 15 height 15
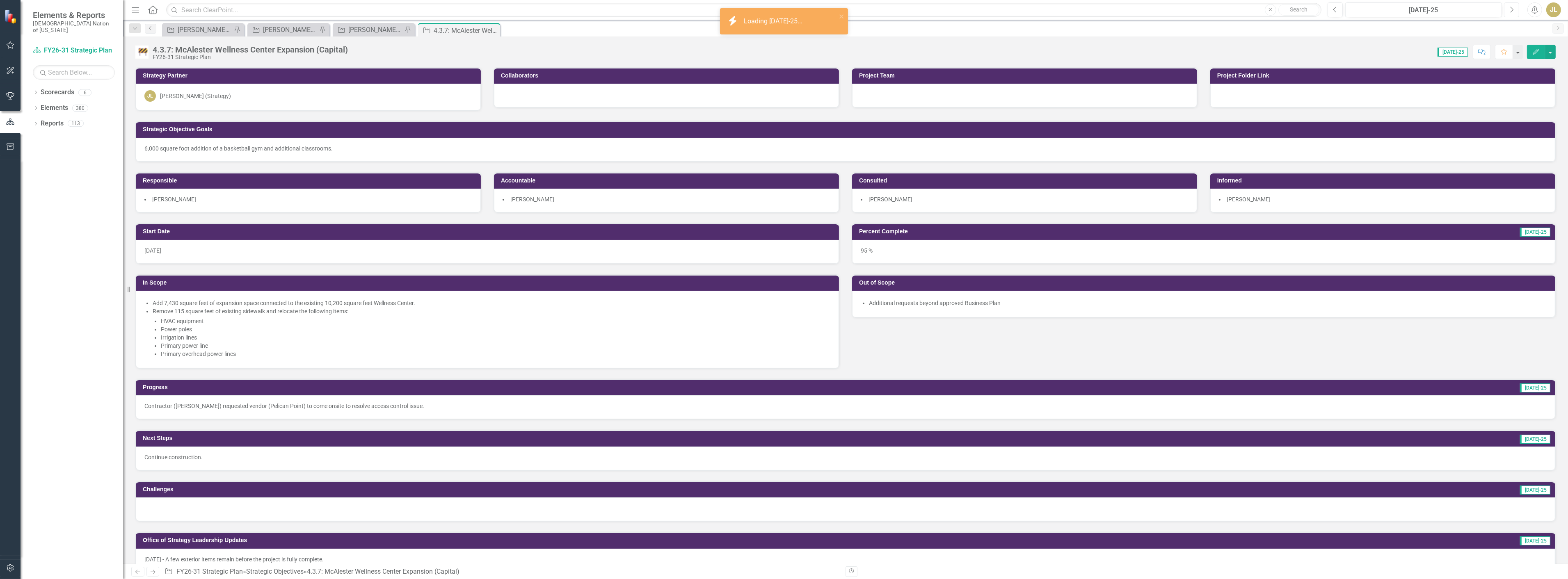
click at [1510, 10] on icon "Next" at bounding box center [1511, 10] width 4 height 7
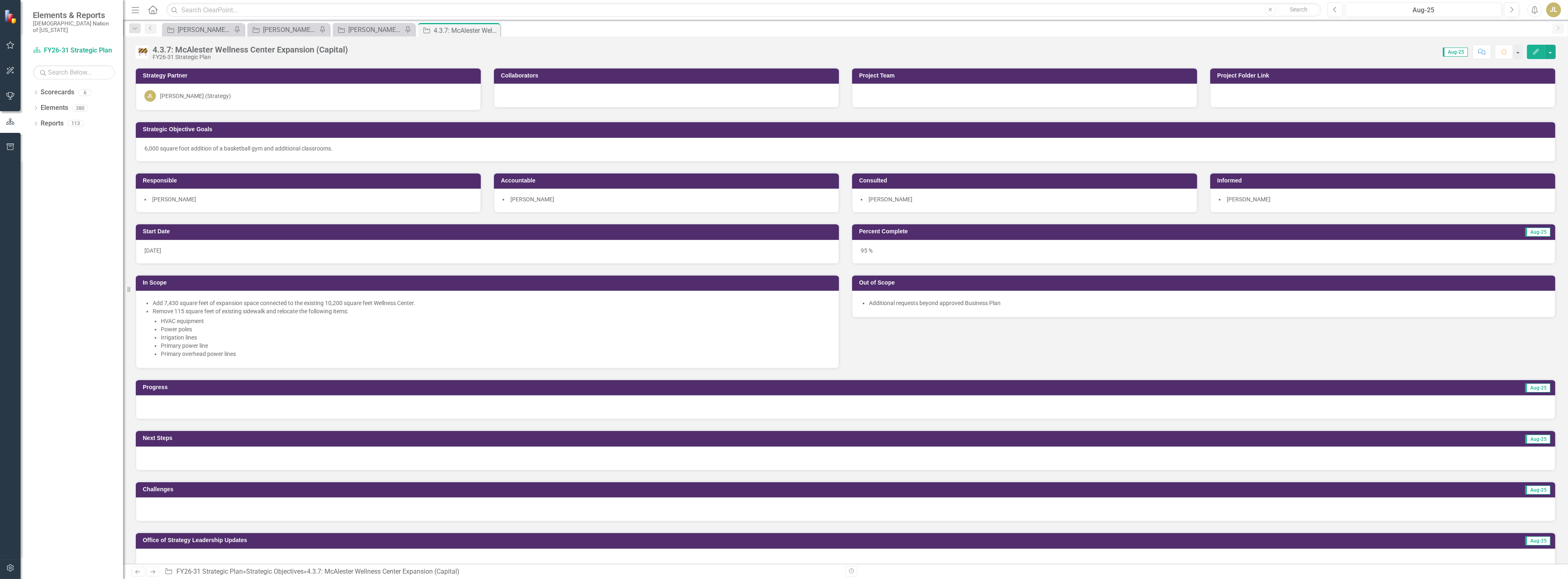
click at [269, 411] on div at bounding box center [845, 407] width 1419 height 24
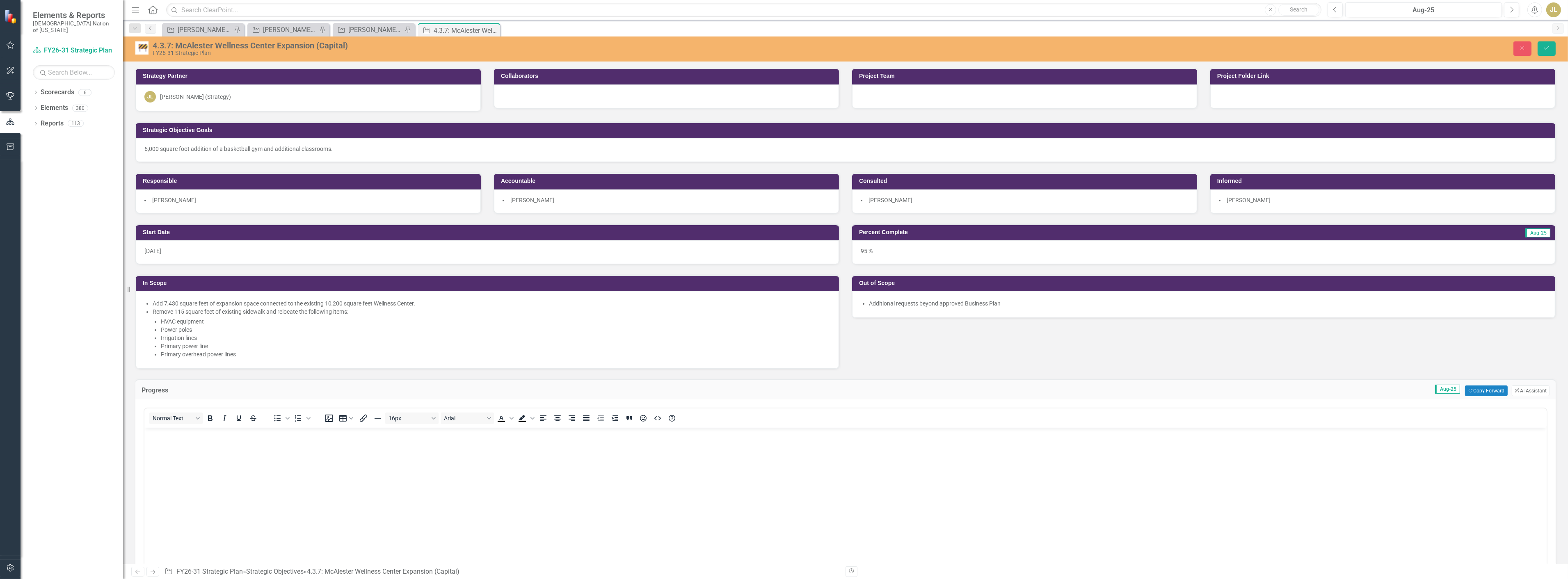
click at [242, 442] on body "Rich Text Area. Press ALT-0 for help." at bounding box center [845, 489] width 1402 height 123
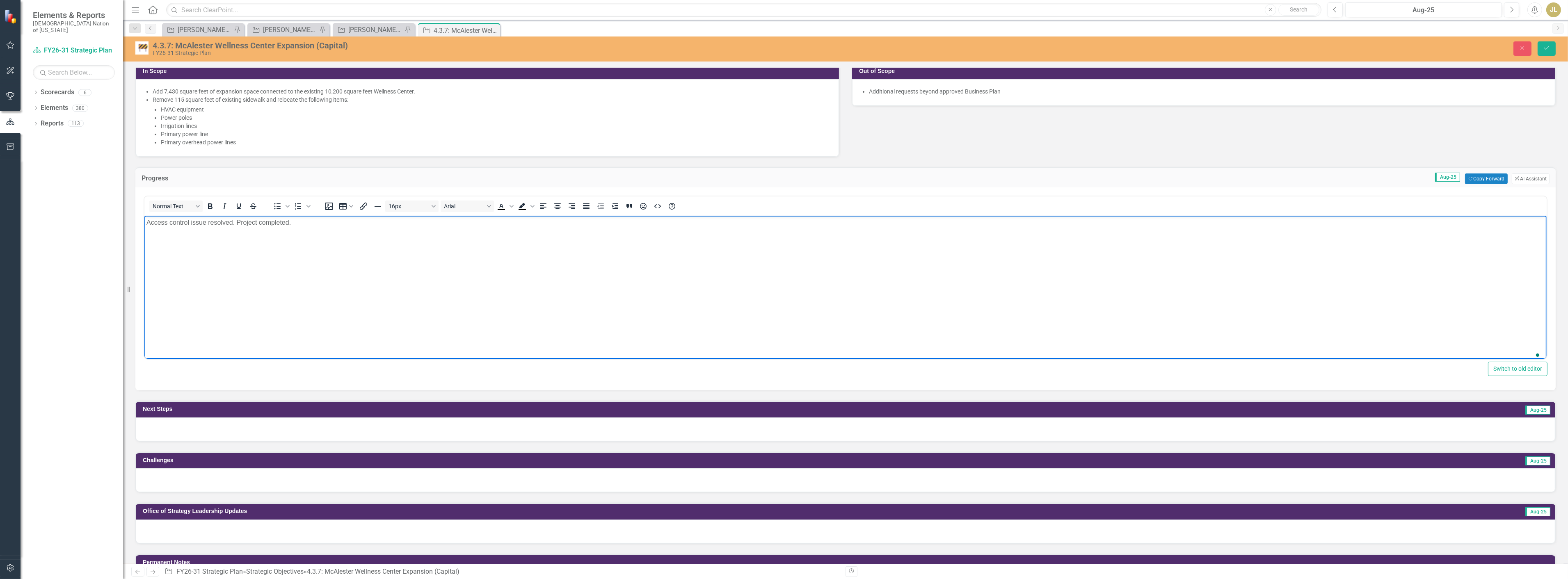
scroll to position [227, 0]
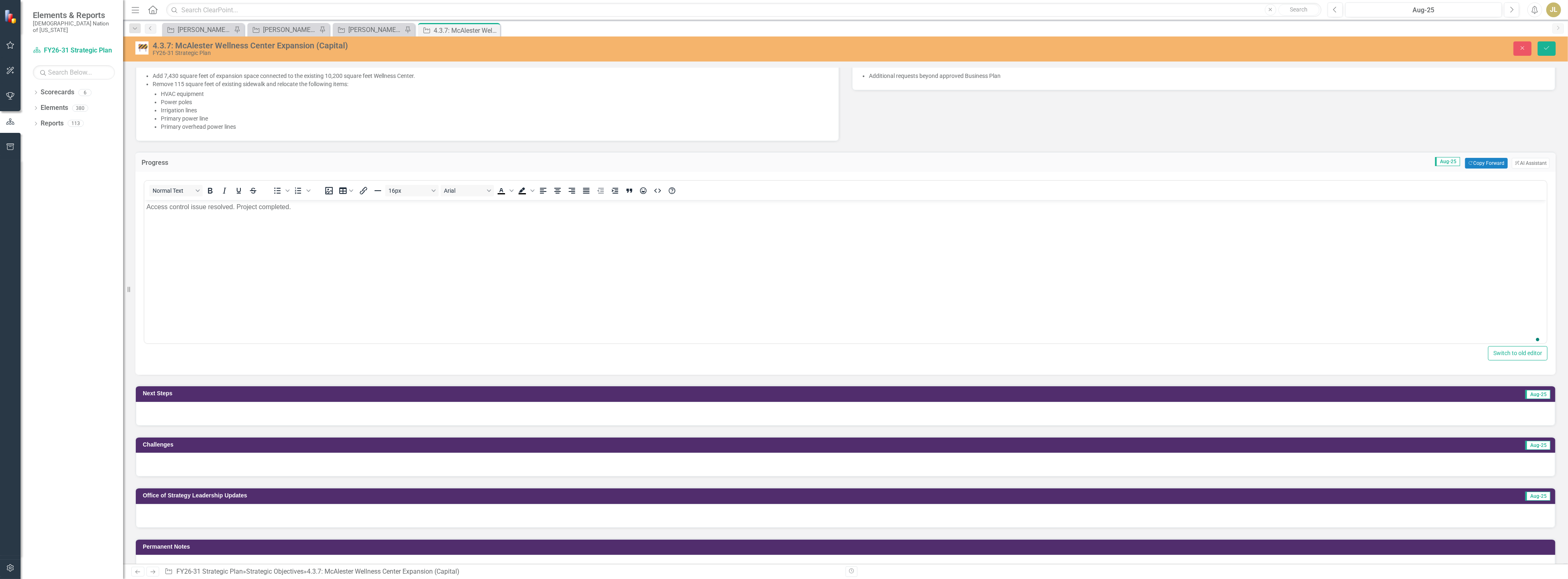
click at [178, 398] on td "Next Steps" at bounding box center [519, 394] width 753 height 12
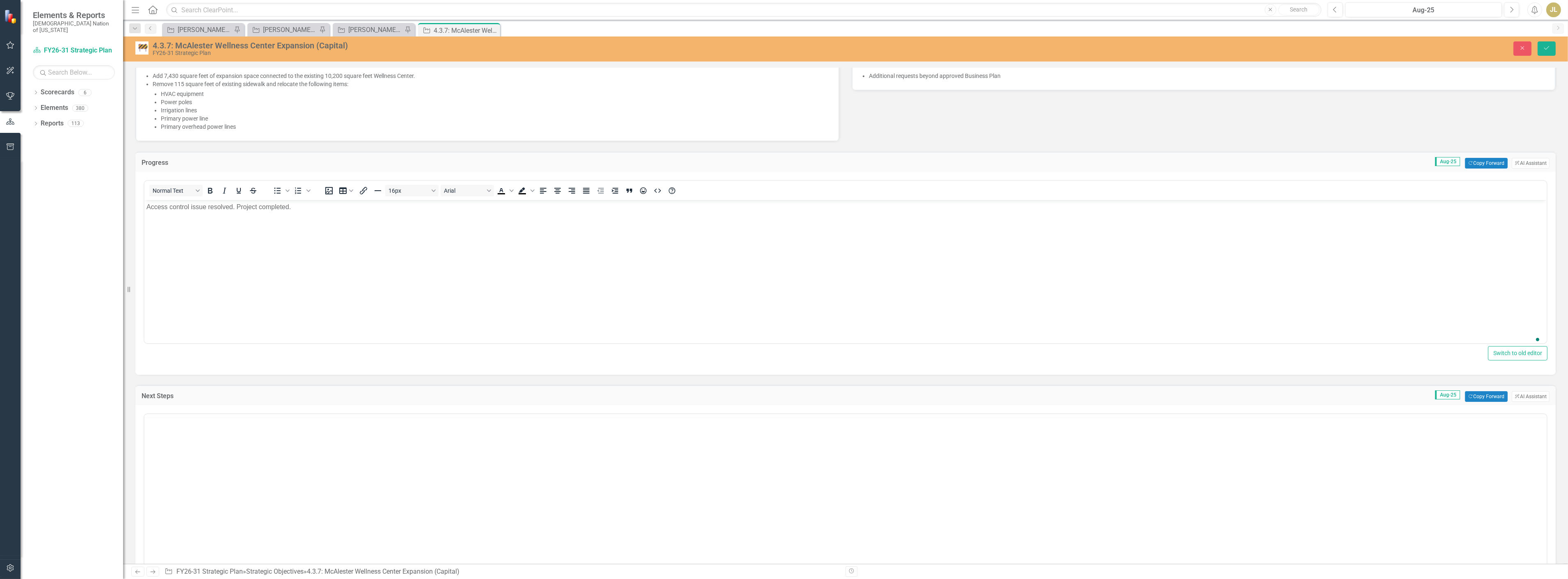
scroll to position [0, 0]
click at [187, 447] on body "Rich Text Area. Press ALT-0 for help." at bounding box center [845, 494] width 1402 height 123
click at [1535, 50] on div "Close Save" at bounding box center [1267, 49] width 590 height 15
click at [1539, 50] on button "Save" at bounding box center [1547, 49] width 18 height 15
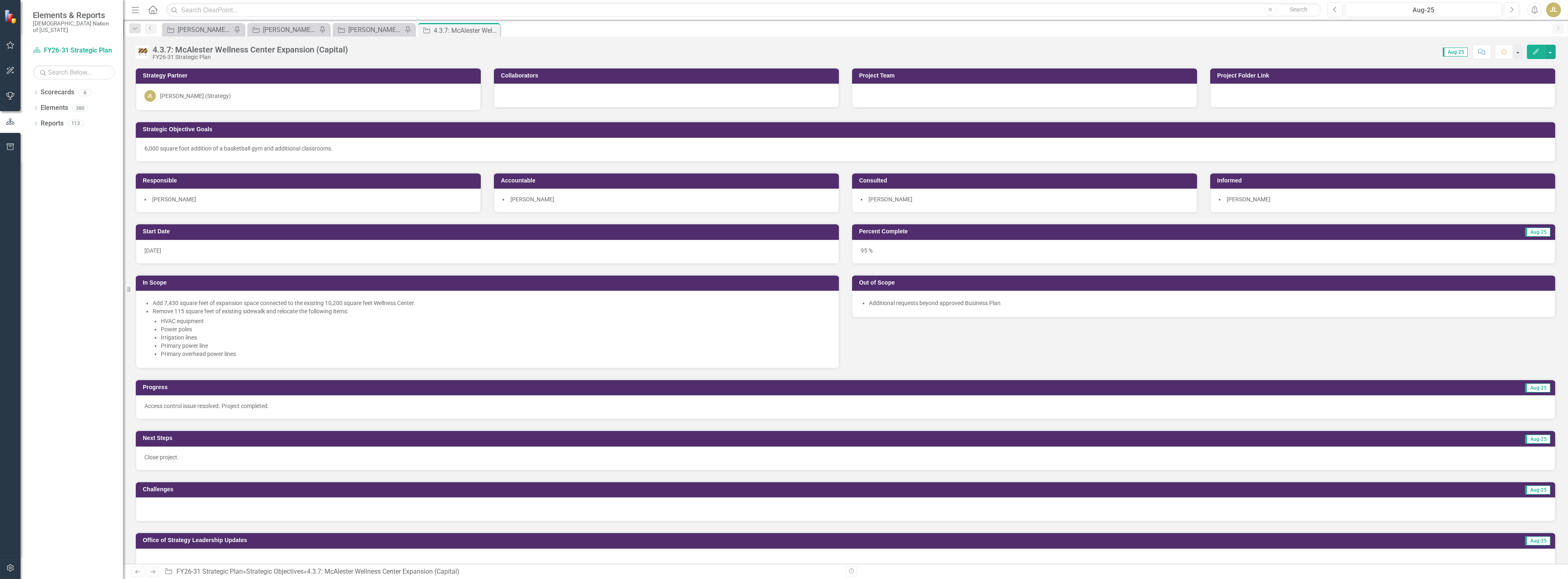
click at [933, 253] on div "95 %" at bounding box center [1203, 251] width 703 height 24
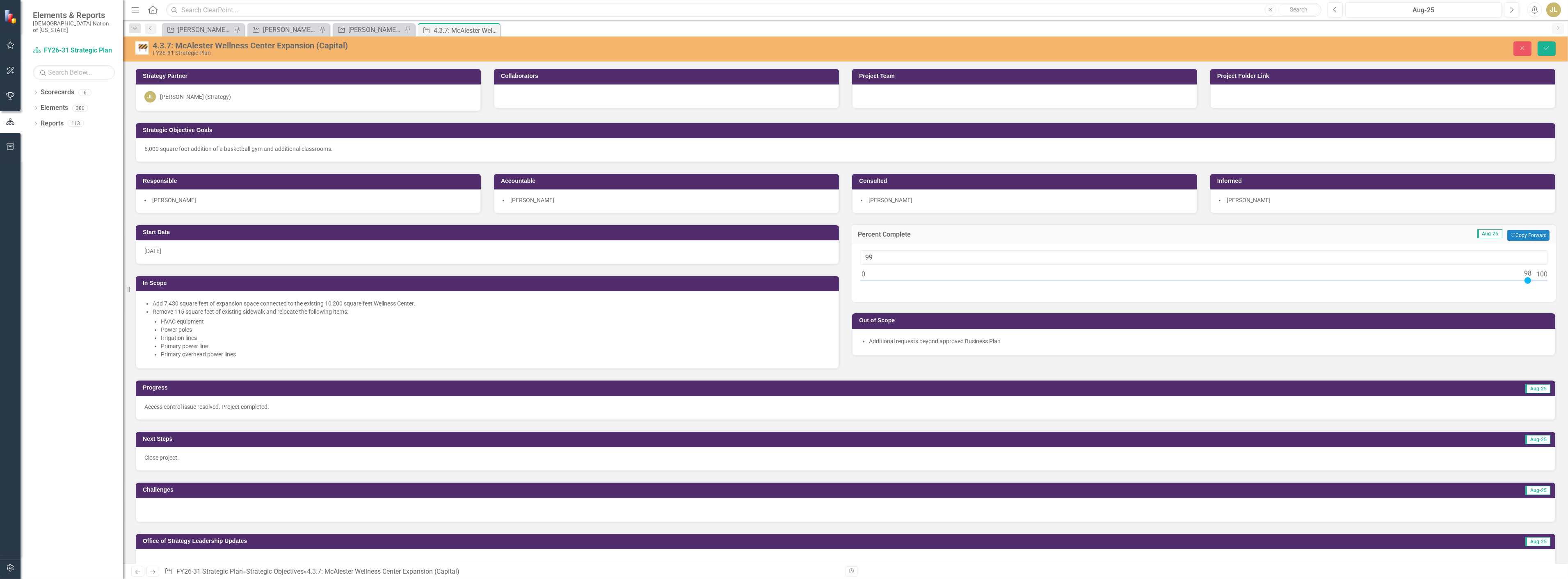
type input "100"
drag, startPoint x: 1507, startPoint y: 281, endPoint x: 1560, endPoint y: 280, distance: 53.0
click at [1560, 280] on div "Strategy Partner JL Joshua Lehew (Strategy) Collaborators Project Team Project …" at bounding box center [845, 513] width 1445 height 912
click at [1554, 47] on button "Save" at bounding box center [1547, 49] width 18 height 15
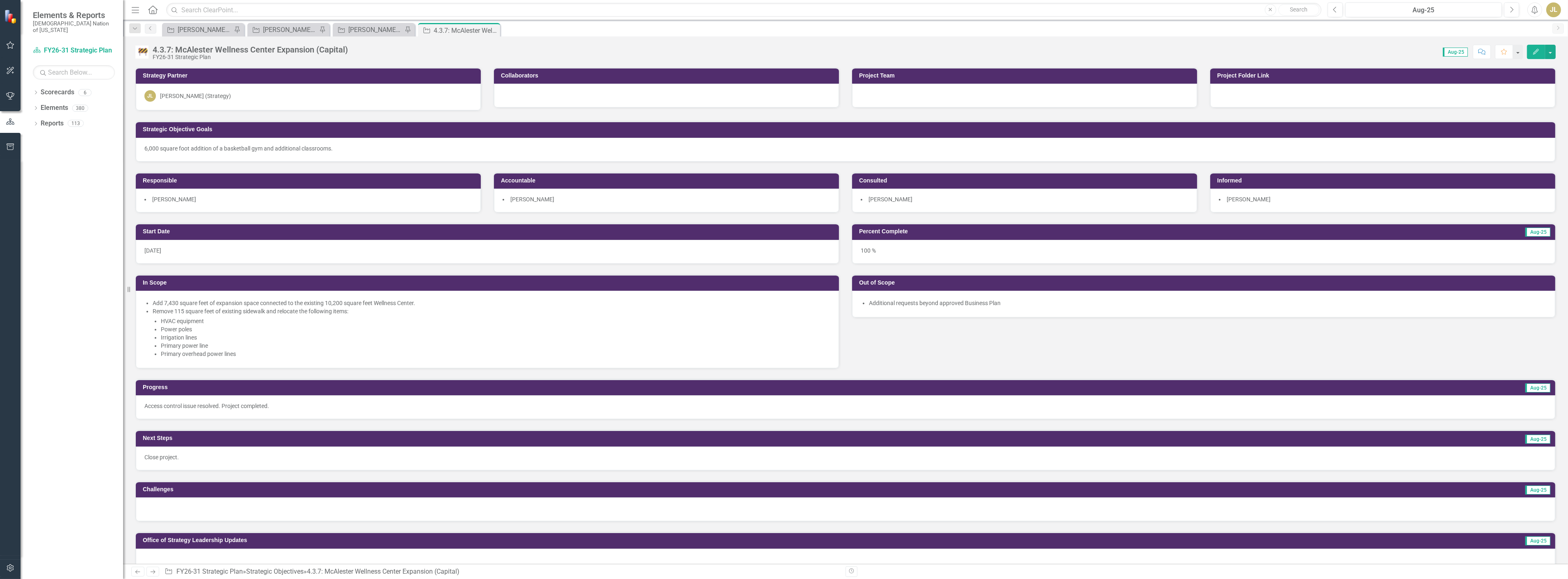
click at [141, 50] on img at bounding box center [142, 52] width 13 height 13
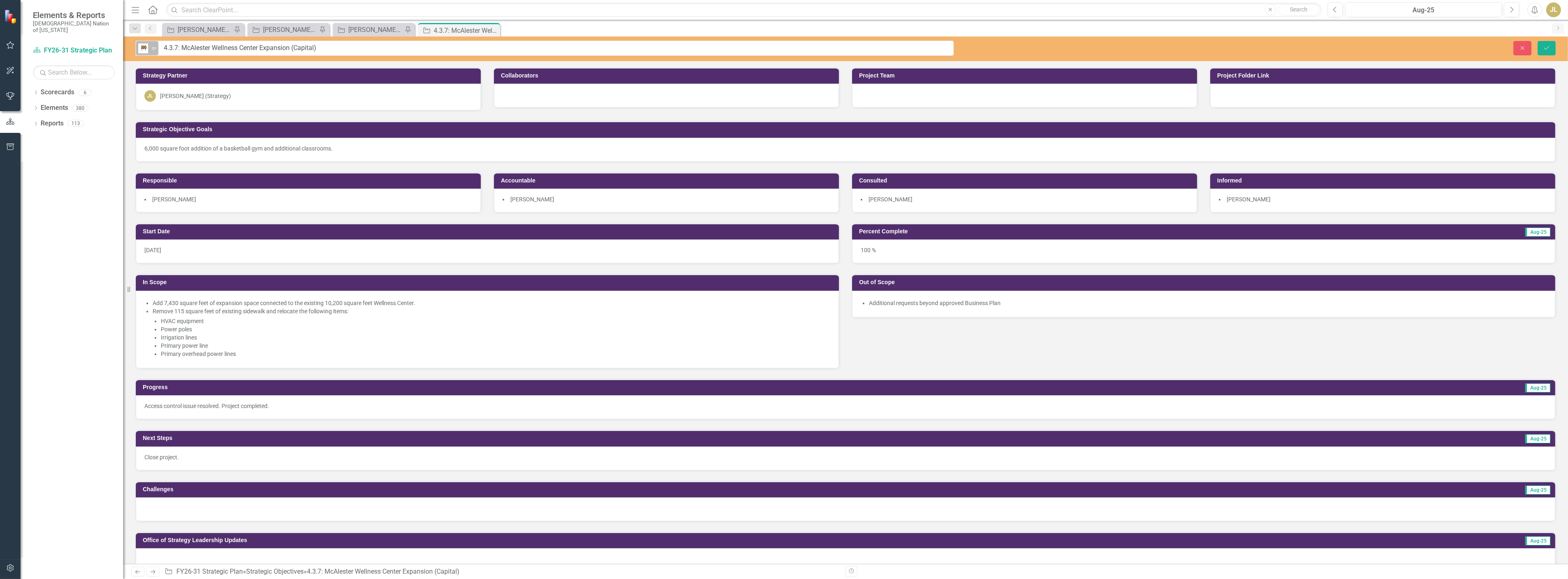
click at [149, 43] on div "Approved Capital" at bounding box center [144, 48] width 11 height 10
click at [164, 126] on div "Completed" at bounding box center [173, 125] width 31 height 10
click at [1541, 51] on button "Save" at bounding box center [1547, 48] width 18 height 15
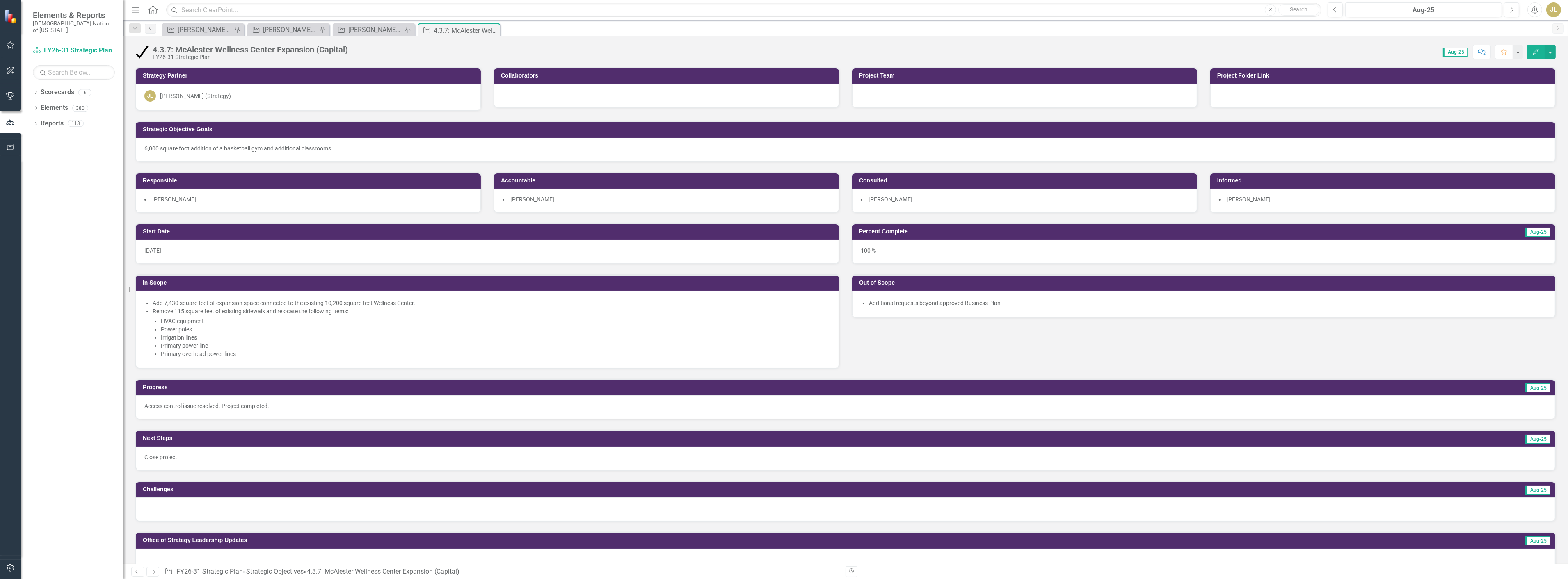
click at [1530, 46] on button "Edit" at bounding box center [1536, 52] width 18 height 15
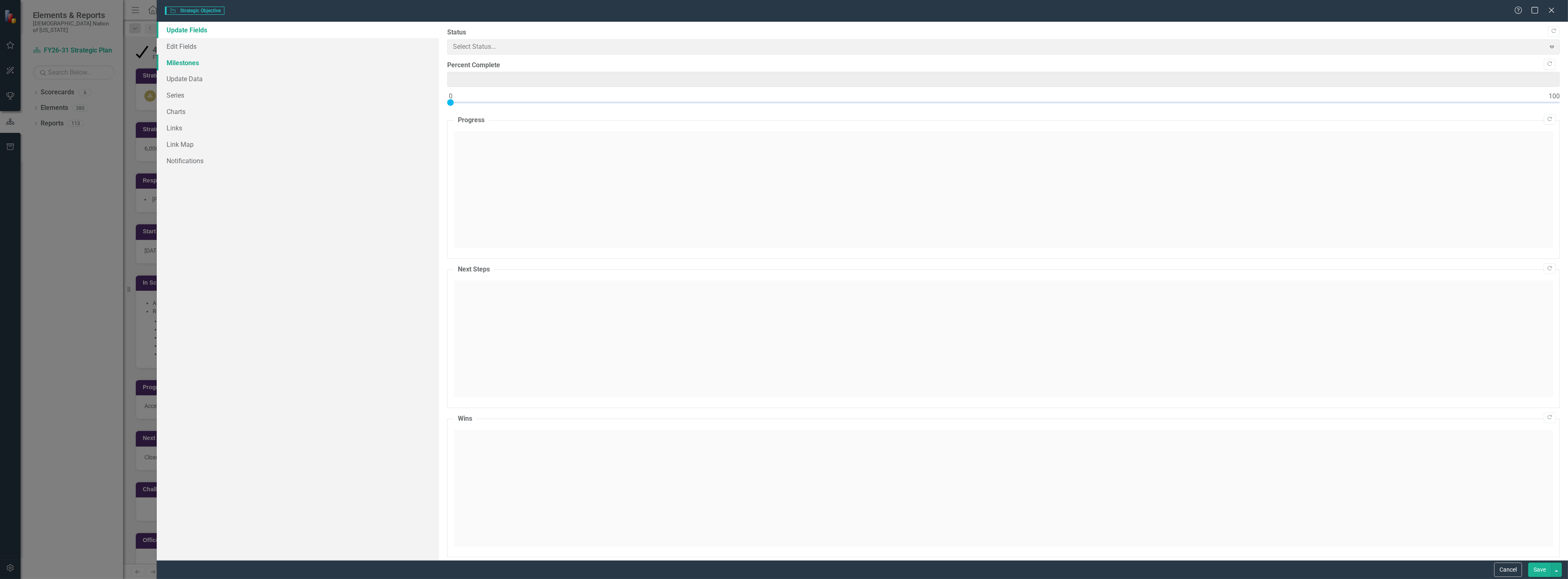
type input "100"
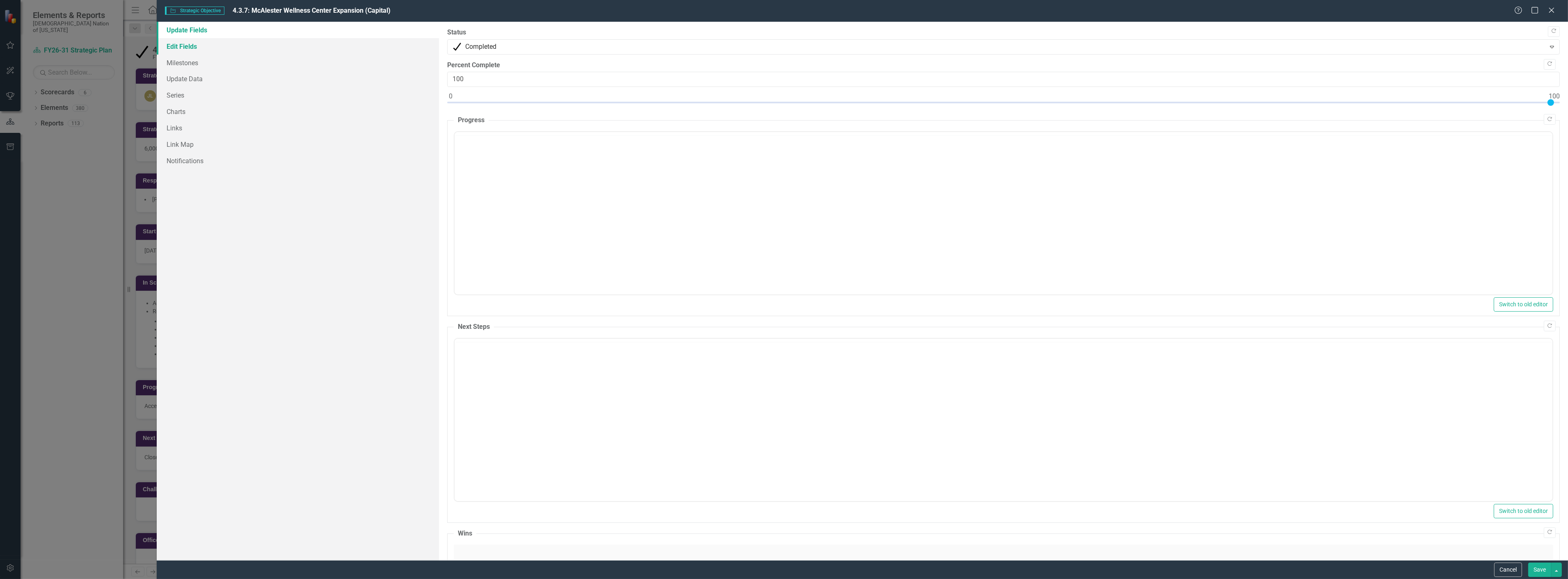
click at [187, 48] on link "Edit Fields" at bounding box center [298, 46] width 282 height 16
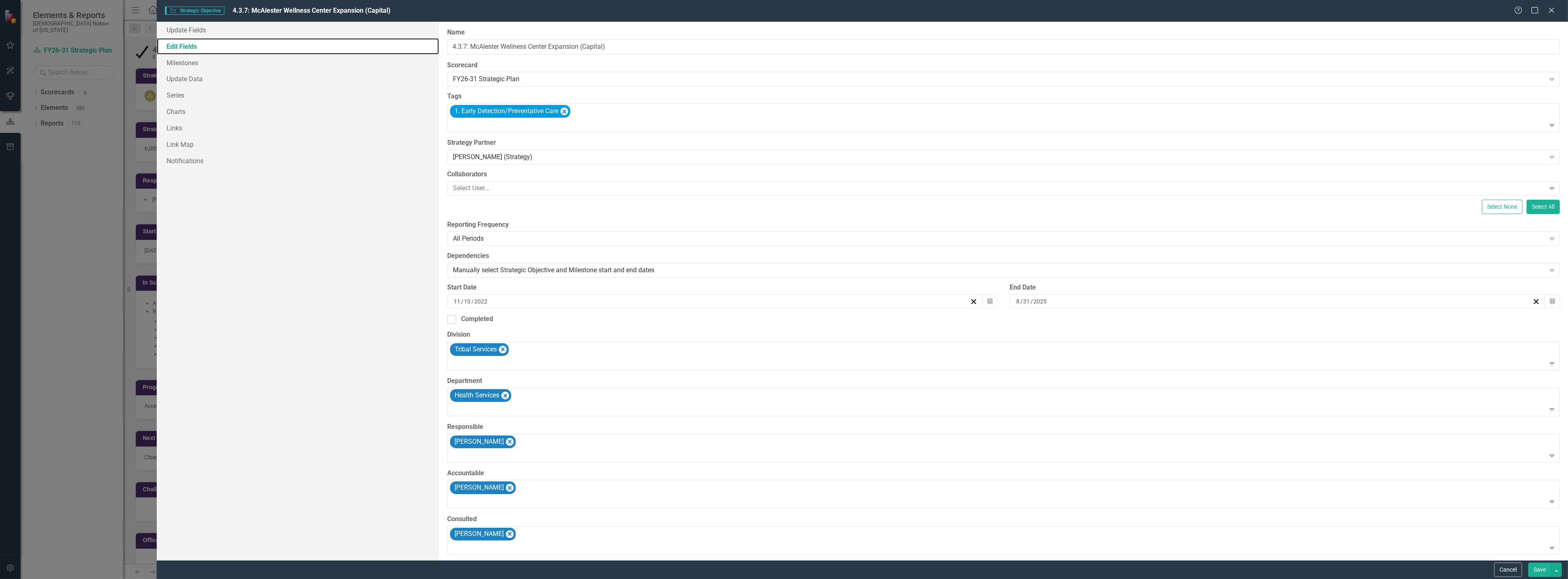
scroll to position [0, 0]
click at [463, 316] on div "Completed" at bounding box center [477, 319] width 32 height 10
click at [452, 316] on input "Completed" at bounding box center [450, 317] width 5 height 5
checkbox input "true"
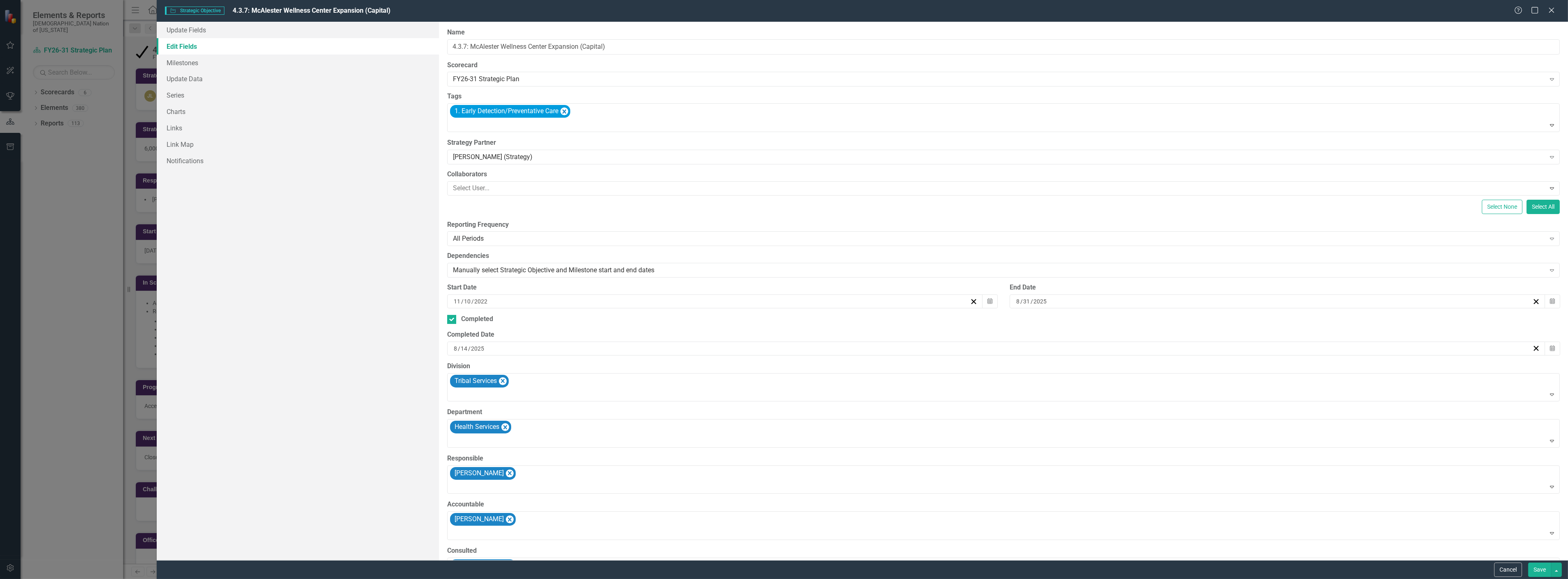
click at [483, 352] on input "2025" at bounding box center [478, 348] width 15 height 8
click at [993, 427] on abbr "13" at bounding box center [993, 426] width 7 height 7
click at [1551, 573] on button "button" at bounding box center [1556, 570] width 11 height 15
click at [1541, 543] on link "Save and Close" at bounding box center [1529, 539] width 65 height 15
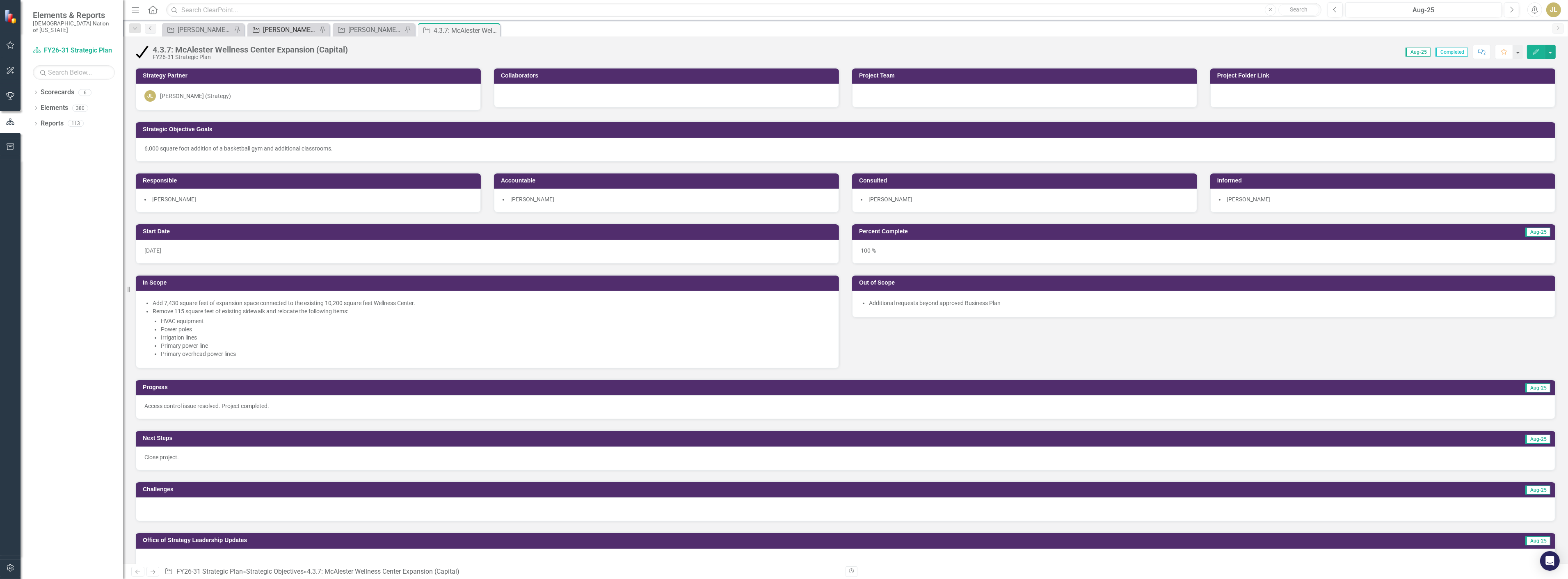
click at [274, 27] on div "[PERSON_NAME] SOs" at bounding box center [290, 29] width 54 height 10
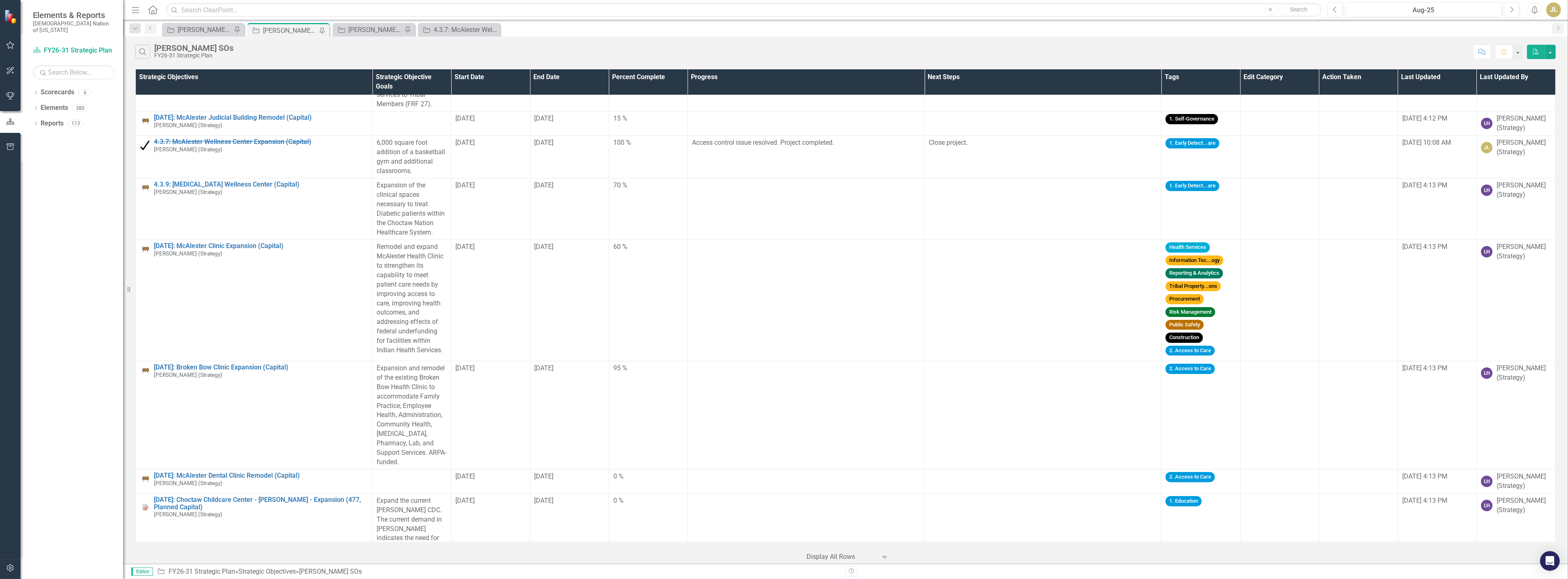
scroll to position [182, 0]
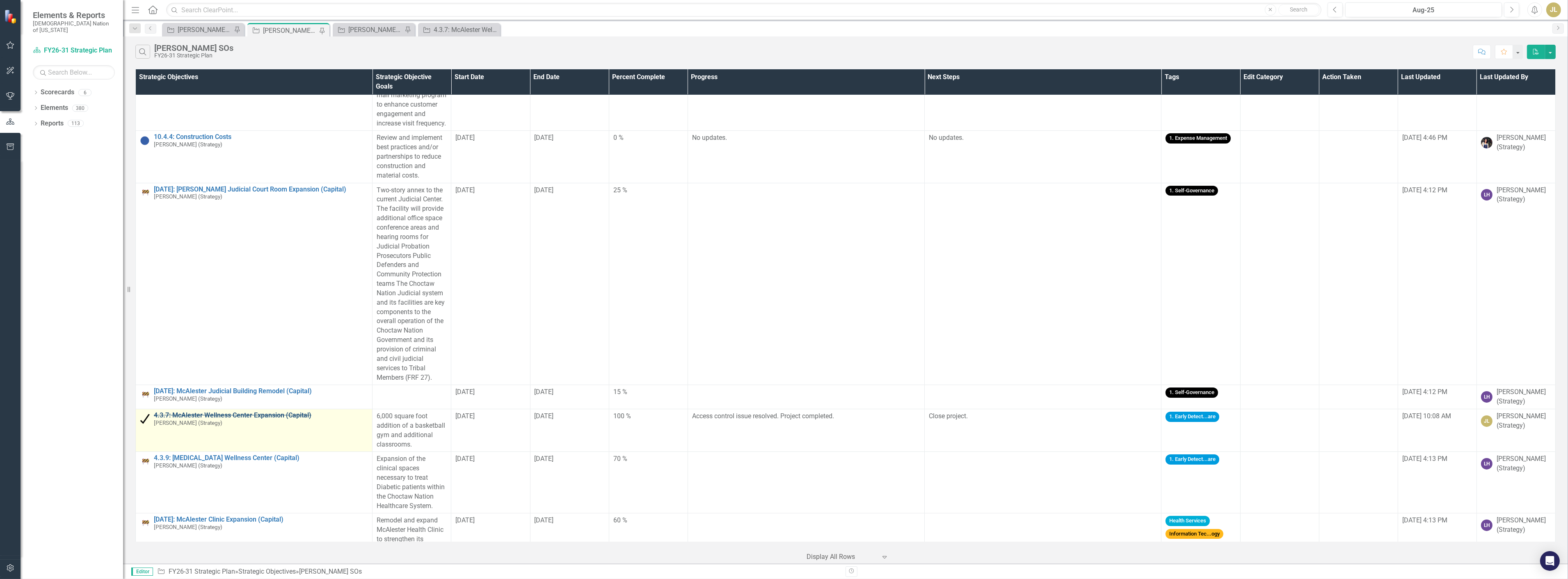
click at [278, 419] on link "4.3.7: McAlester Wellness Center Expansion (Capital)" at bounding box center [261, 415] width 214 height 7
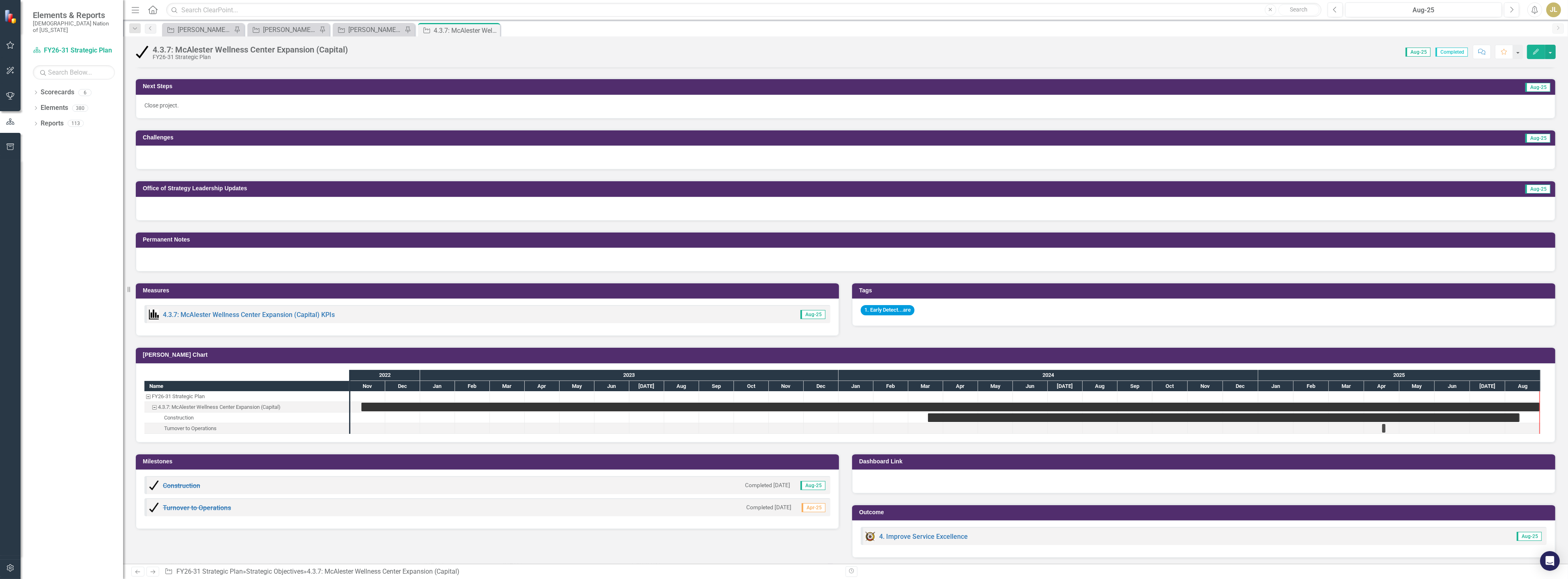
scroll to position [364, 0]
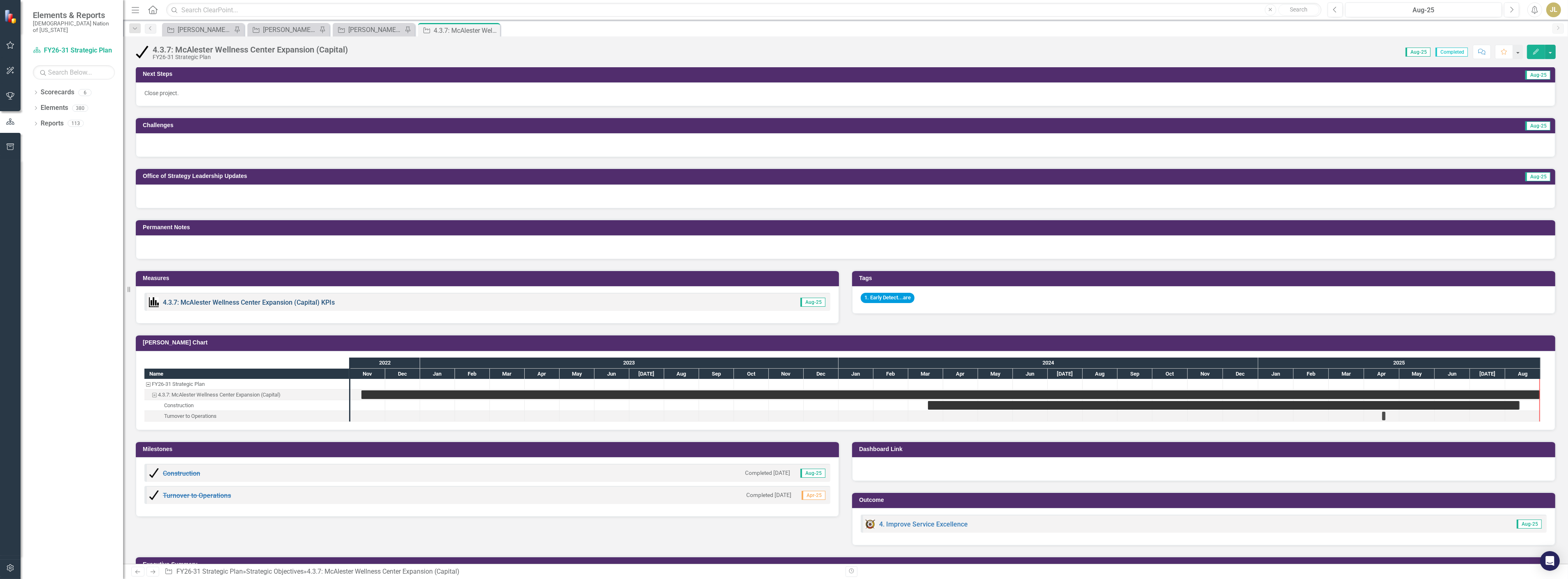
click at [267, 299] on link "4.3.7: McAlester Wellness Center Expansion (Capital) KPIs" at bounding box center [249, 302] width 172 height 8
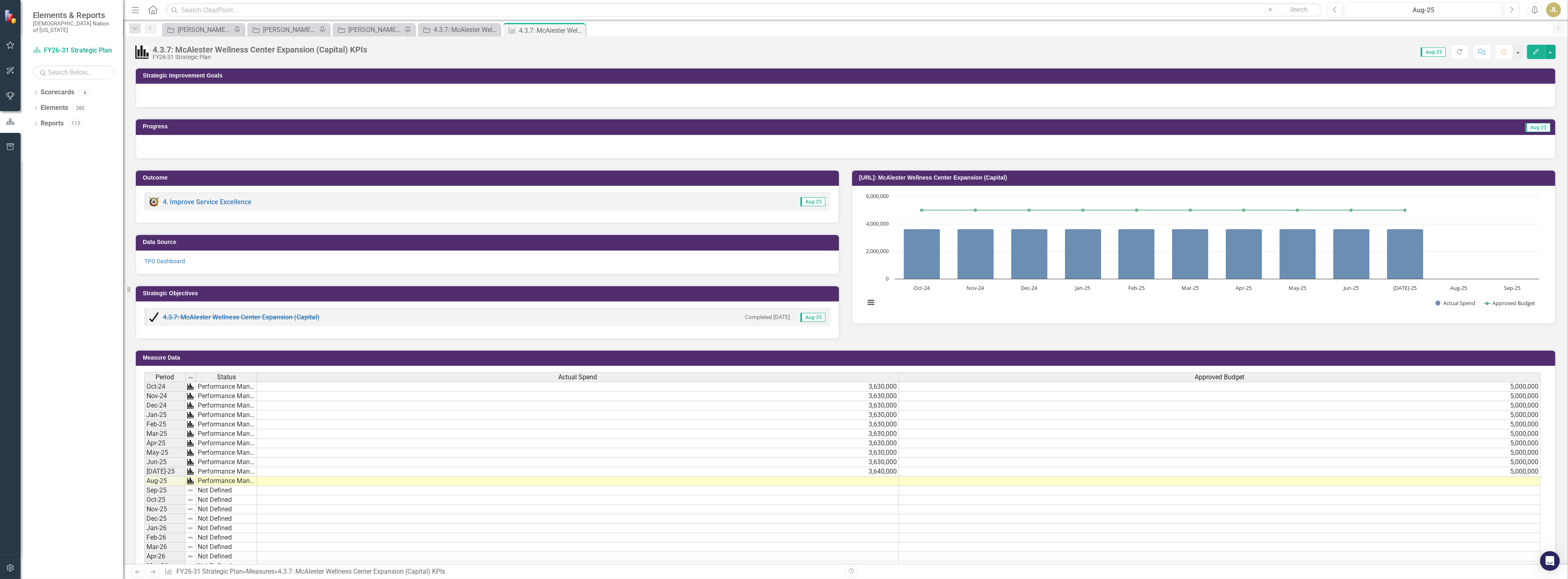
click at [794, 481] on td at bounding box center [578, 481] width 642 height 10
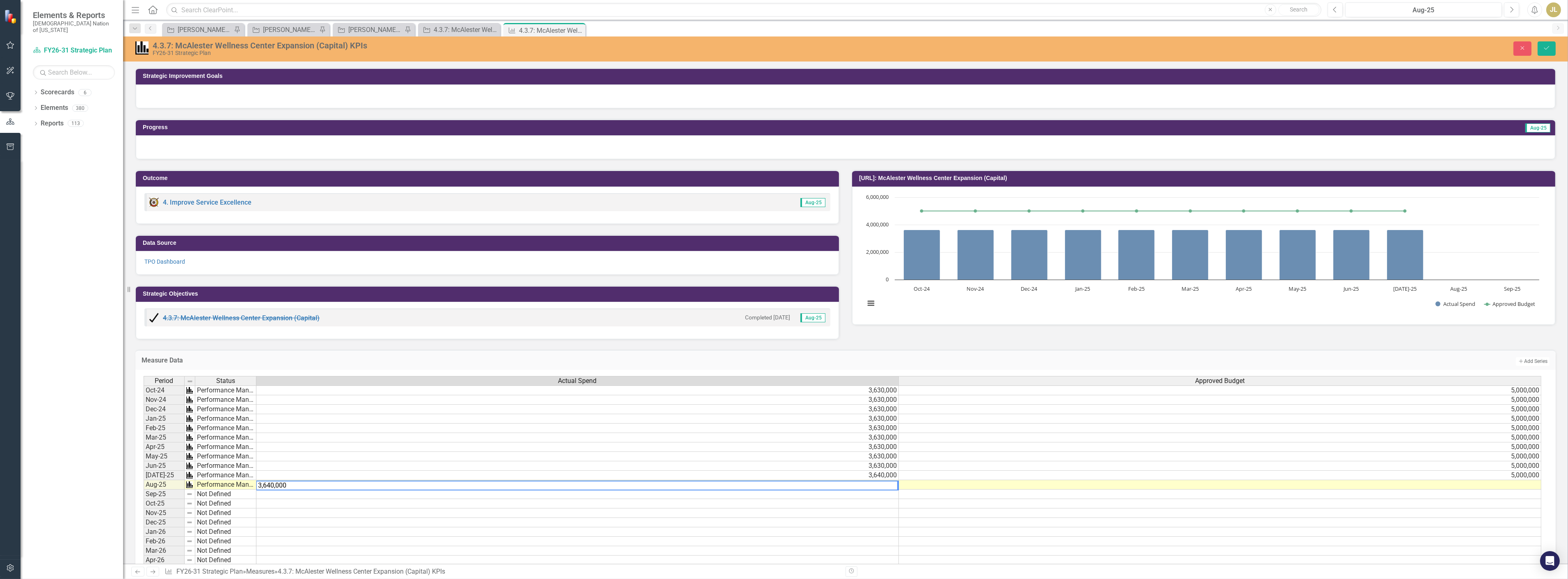
click at [1486, 488] on td at bounding box center [1220, 485] width 642 height 10
click at [1486, 486] on td at bounding box center [1220, 485] width 642 height 10
click at [262, 484] on textarea "3,640,000" at bounding box center [578, 485] width 643 height 10
click at [273, 484] on textarea "3640,000" at bounding box center [578, 485] width 643 height 10
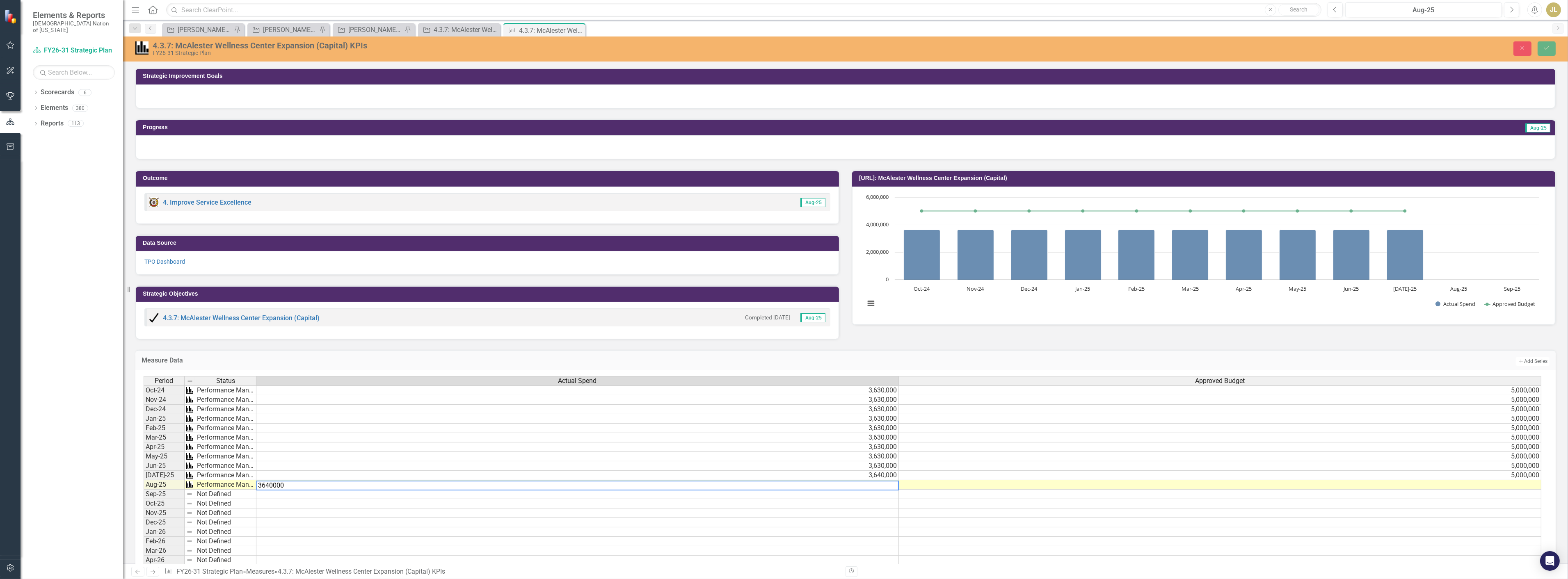
type textarea "3640000"
click at [1093, 482] on td at bounding box center [1220, 485] width 642 height 10
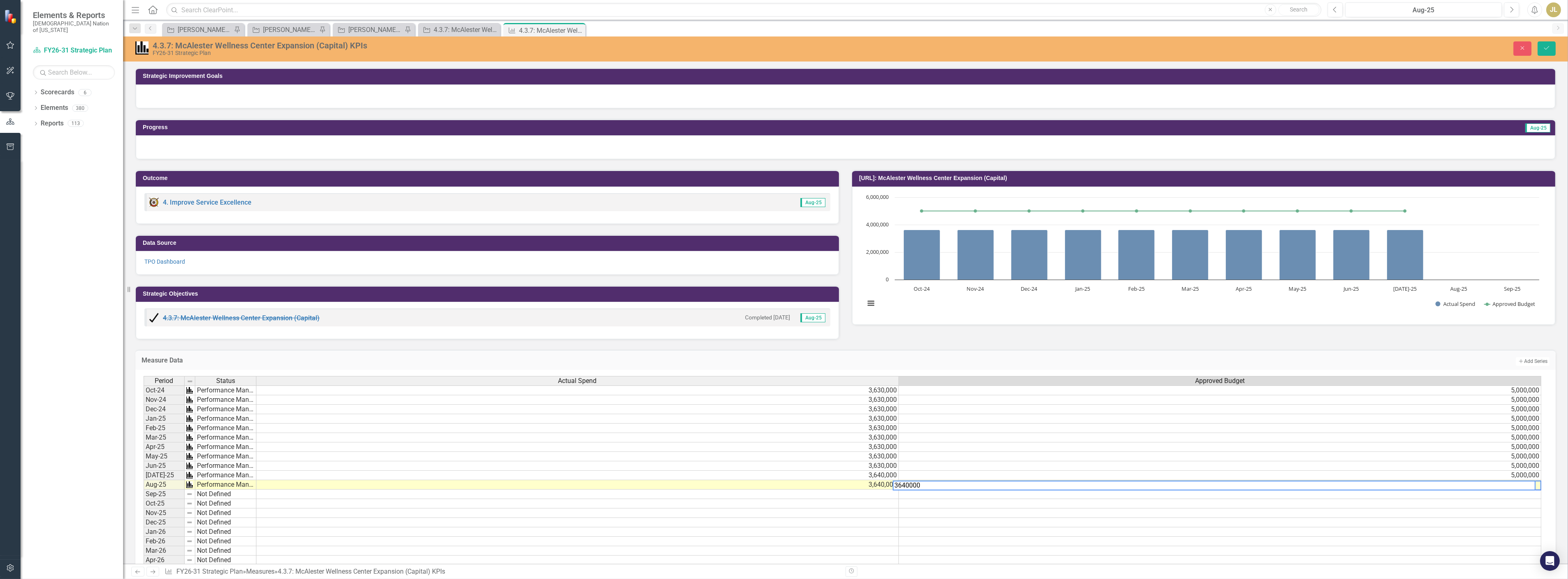
scroll to position [0, 5]
type textarea "5"
type textarea "6"
type textarea "5000000"
click at [1542, 49] on button "Save" at bounding box center [1547, 49] width 18 height 15
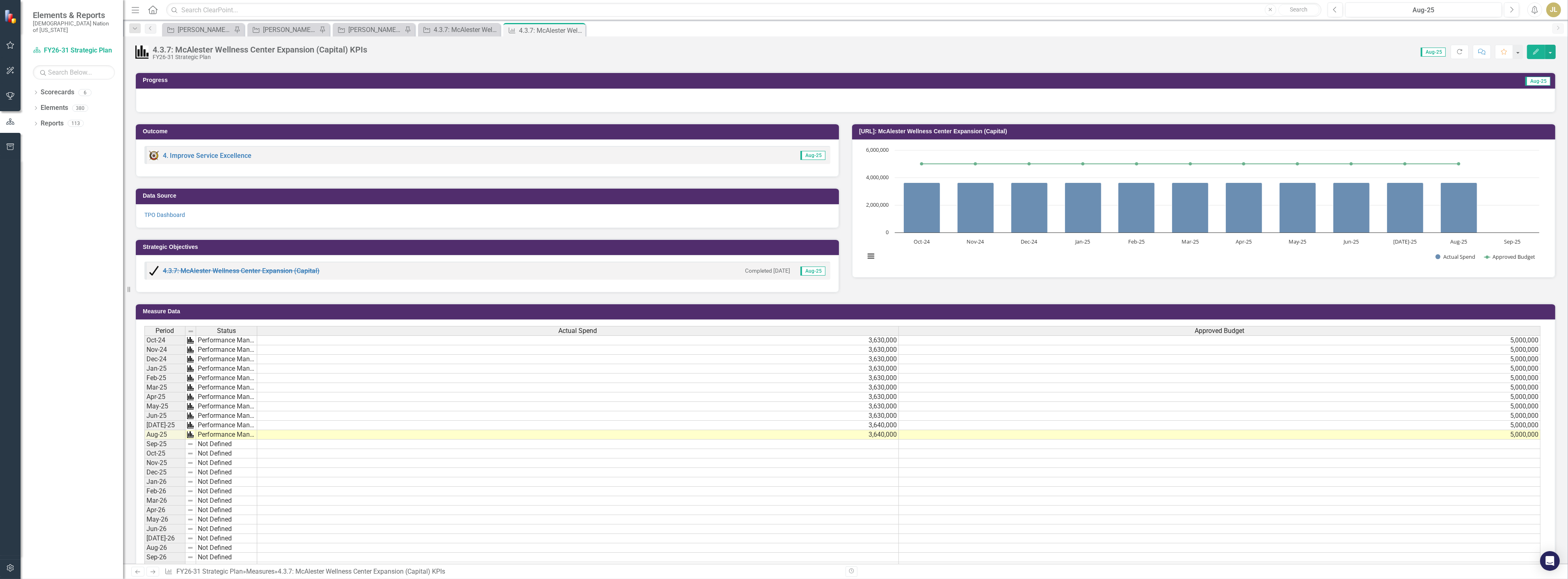
scroll to position [0, 0]
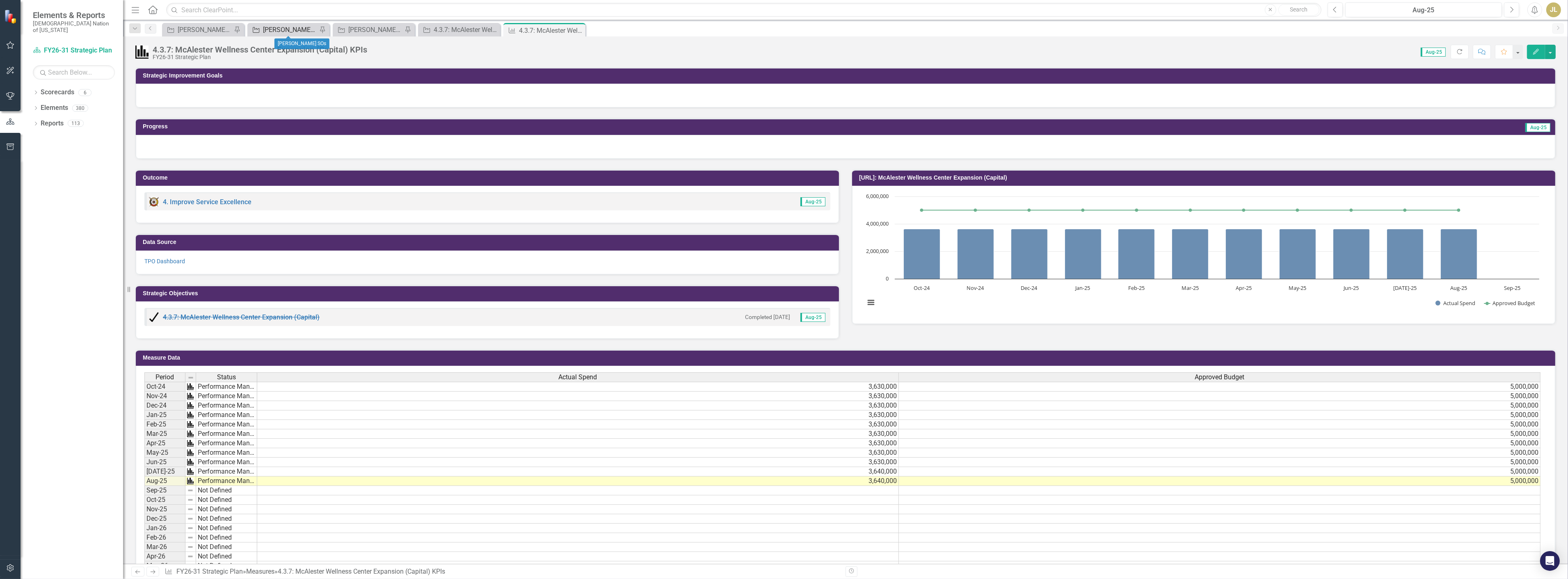
click at [286, 30] on div "[PERSON_NAME] SOs" at bounding box center [290, 29] width 54 height 10
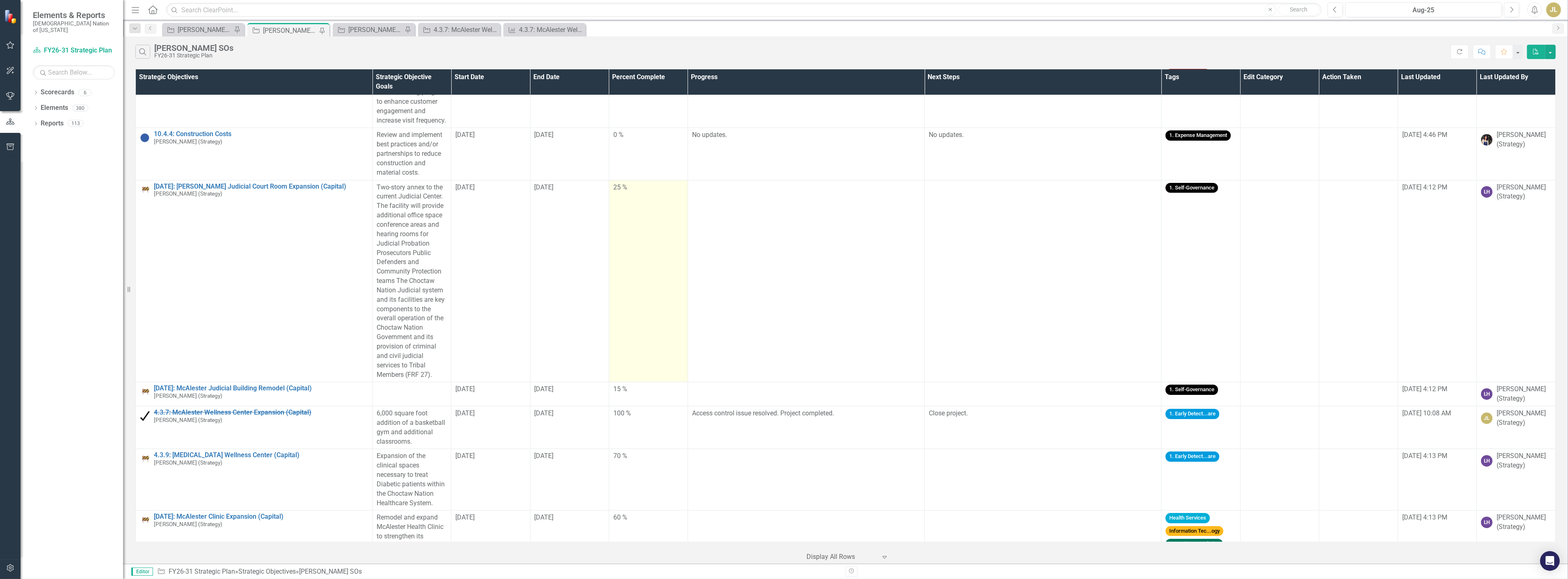
scroll to position [136, 0]
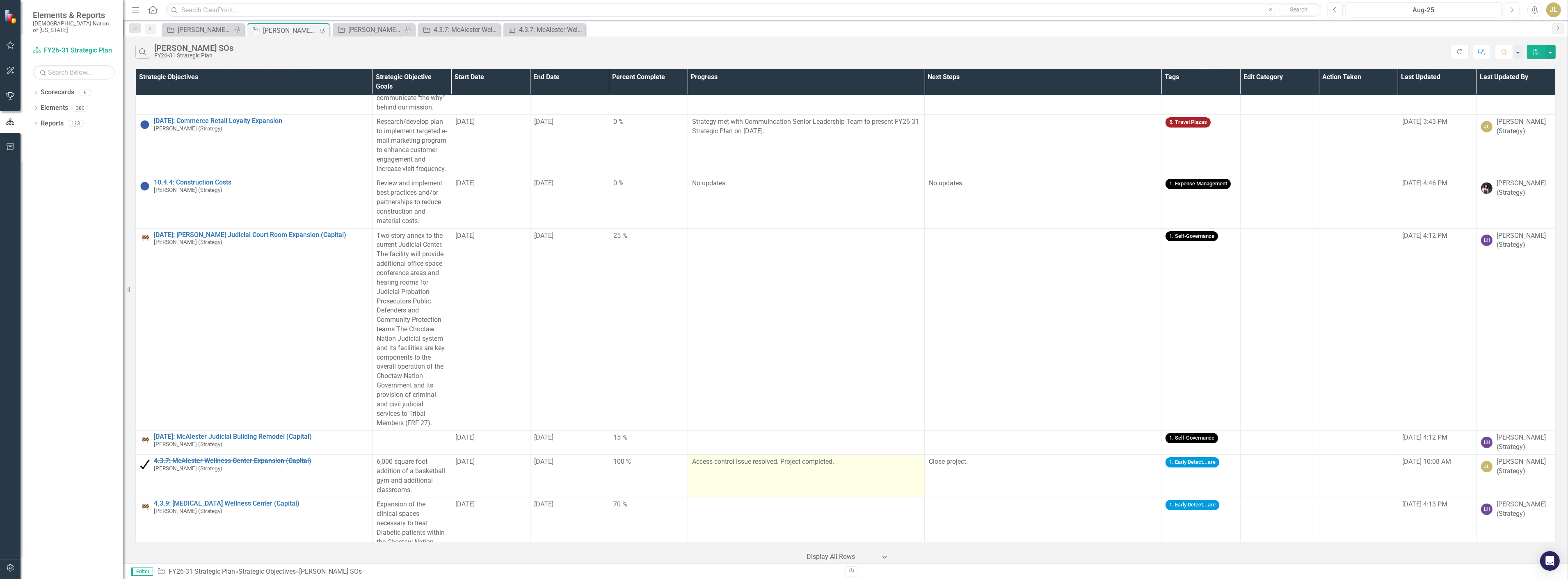
click at [782, 467] on div "Access control issue resolved. Project completed." at bounding box center [806, 462] width 228 height 10
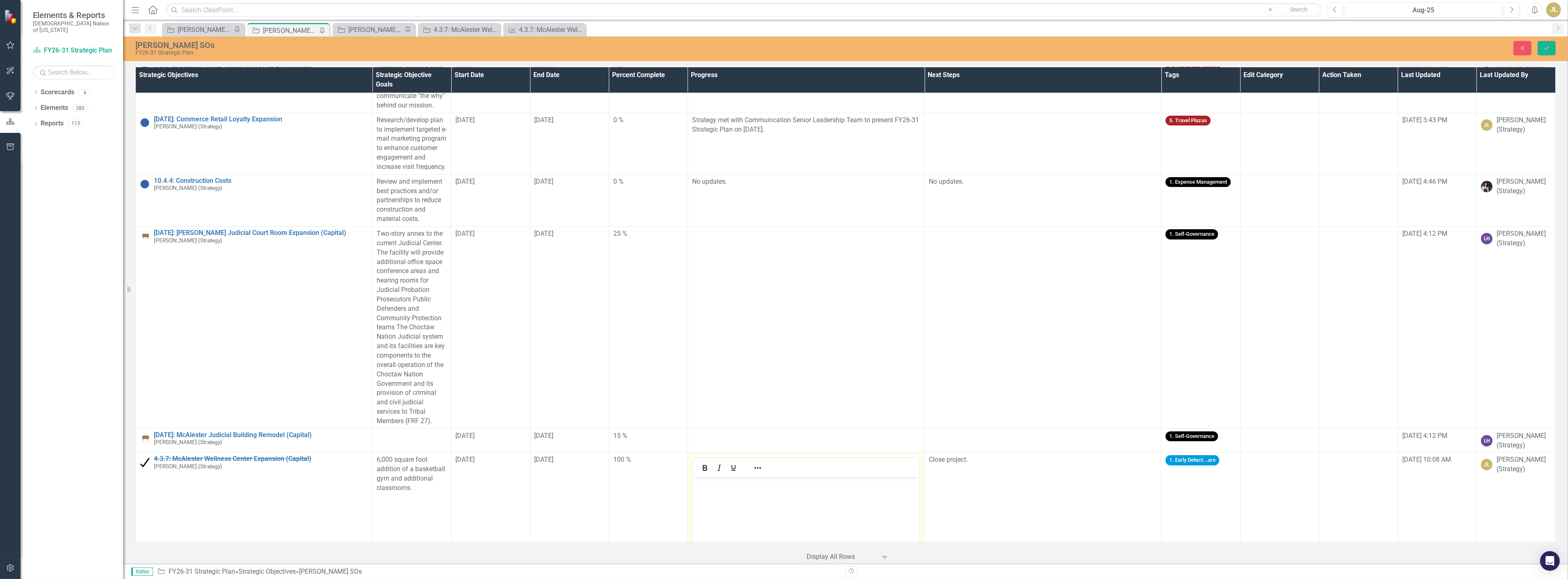
click at [782, 476] on div at bounding box center [806, 468] width 226 height 16
click at [784, 484] on p "Access control issue resolved. Project completed." at bounding box center [805, 484] width 222 height 10
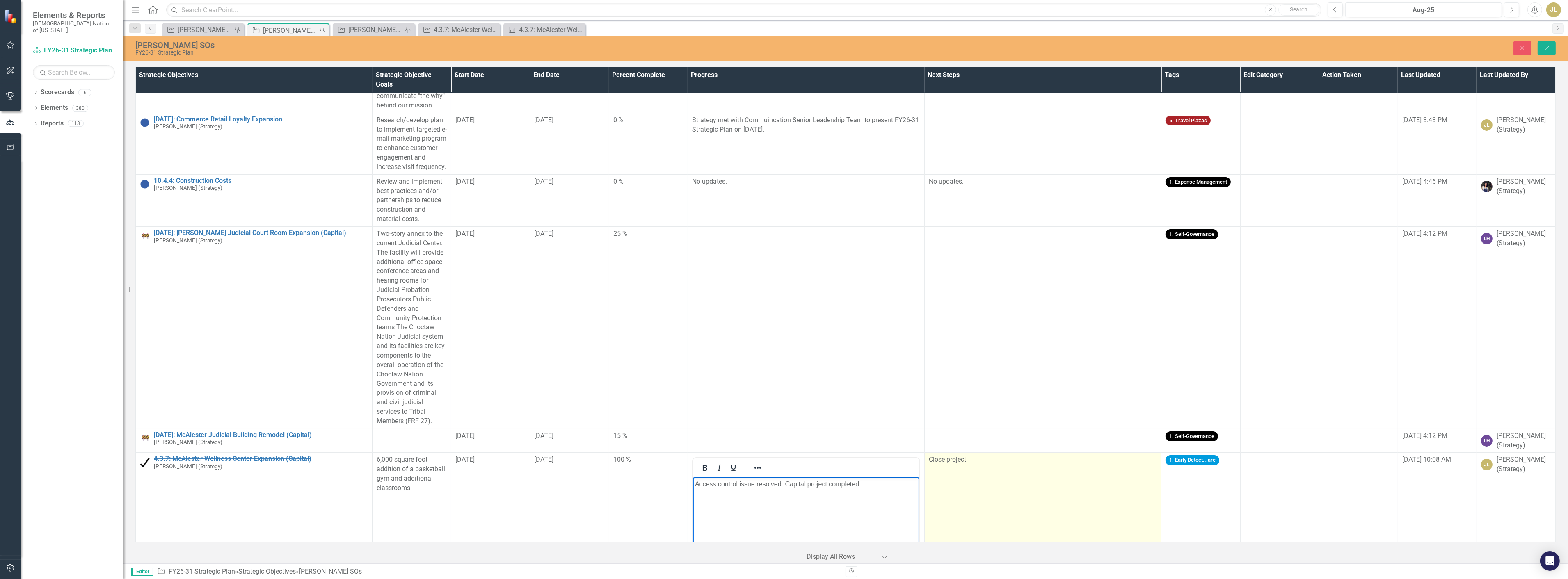
click at [989, 494] on td "Close project." at bounding box center [1043, 549] width 237 height 194
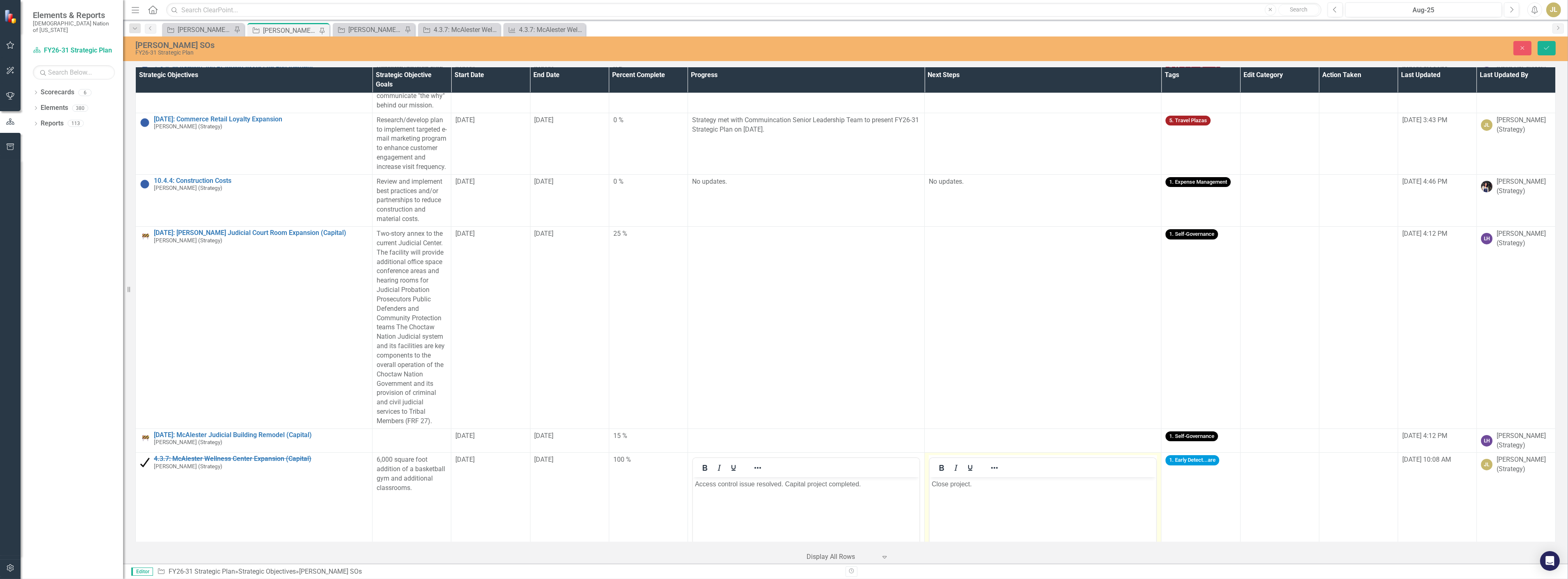
scroll to position [0, 0]
click at [950, 484] on p "Close project." at bounding box center [1042, 484] width 222 height 10
click at [1545, 55] on button "Save" at bounding box center [1547, 48] width 18 height 15
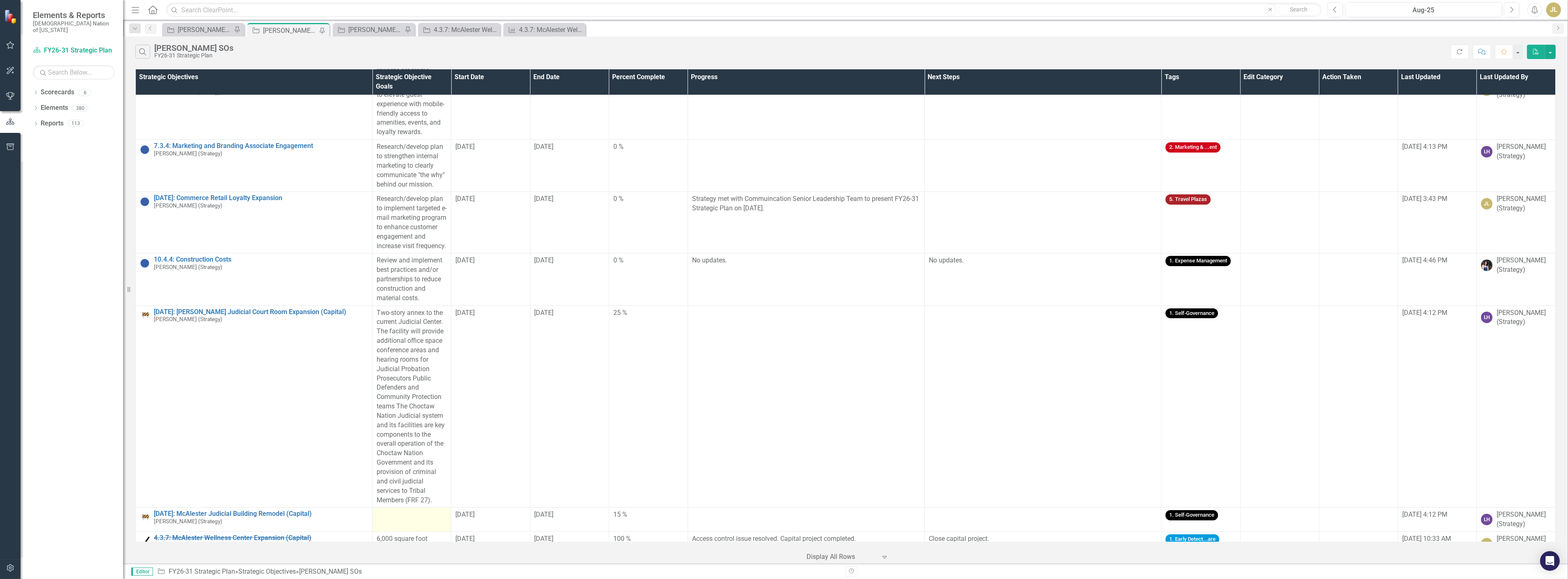
scroll to position [0, 0]
